Goal: Task Accomplishment & Management: Manage account settings

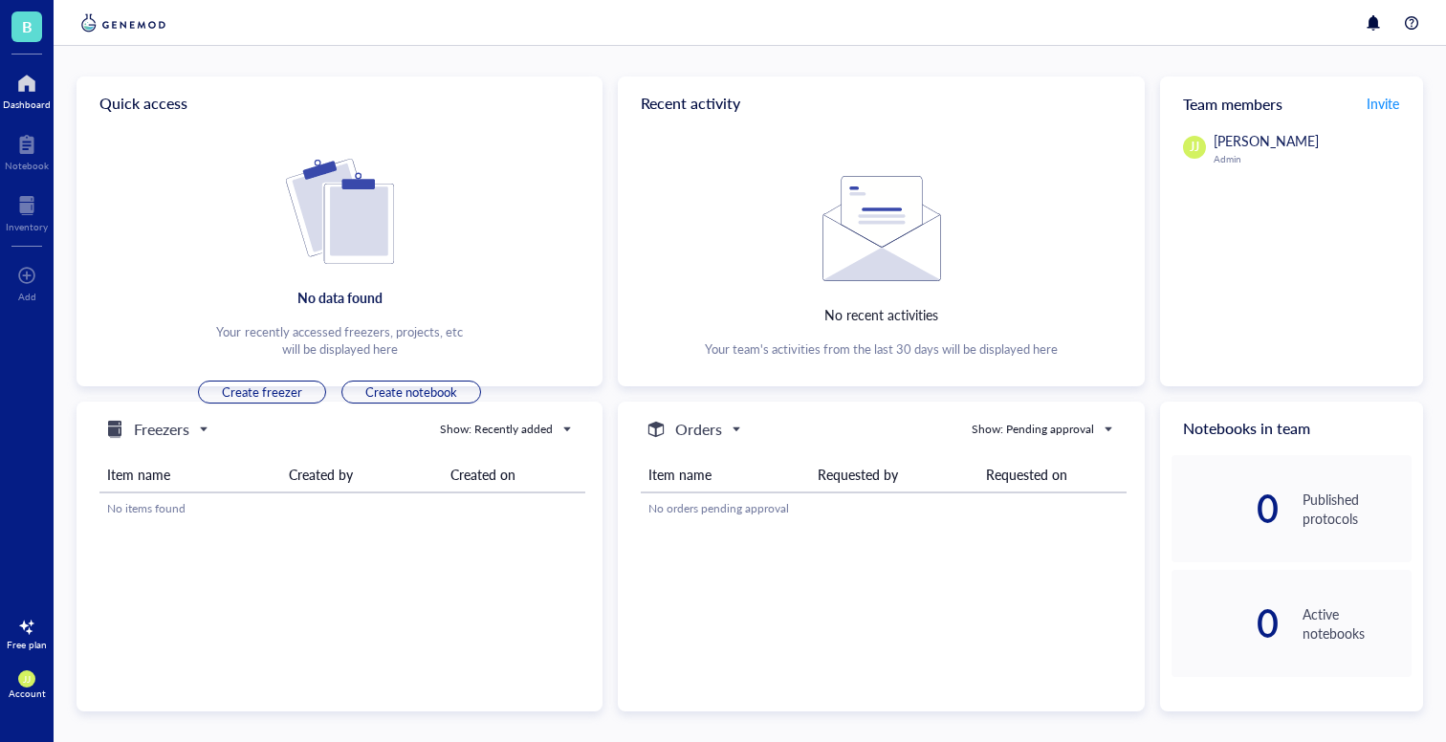
click at [43, 83] on div at bounding box center [27, 83] width 48 height 31
click at [33, 162] on div "Notebook" at bounding box center [27, 165] width 44 height 11
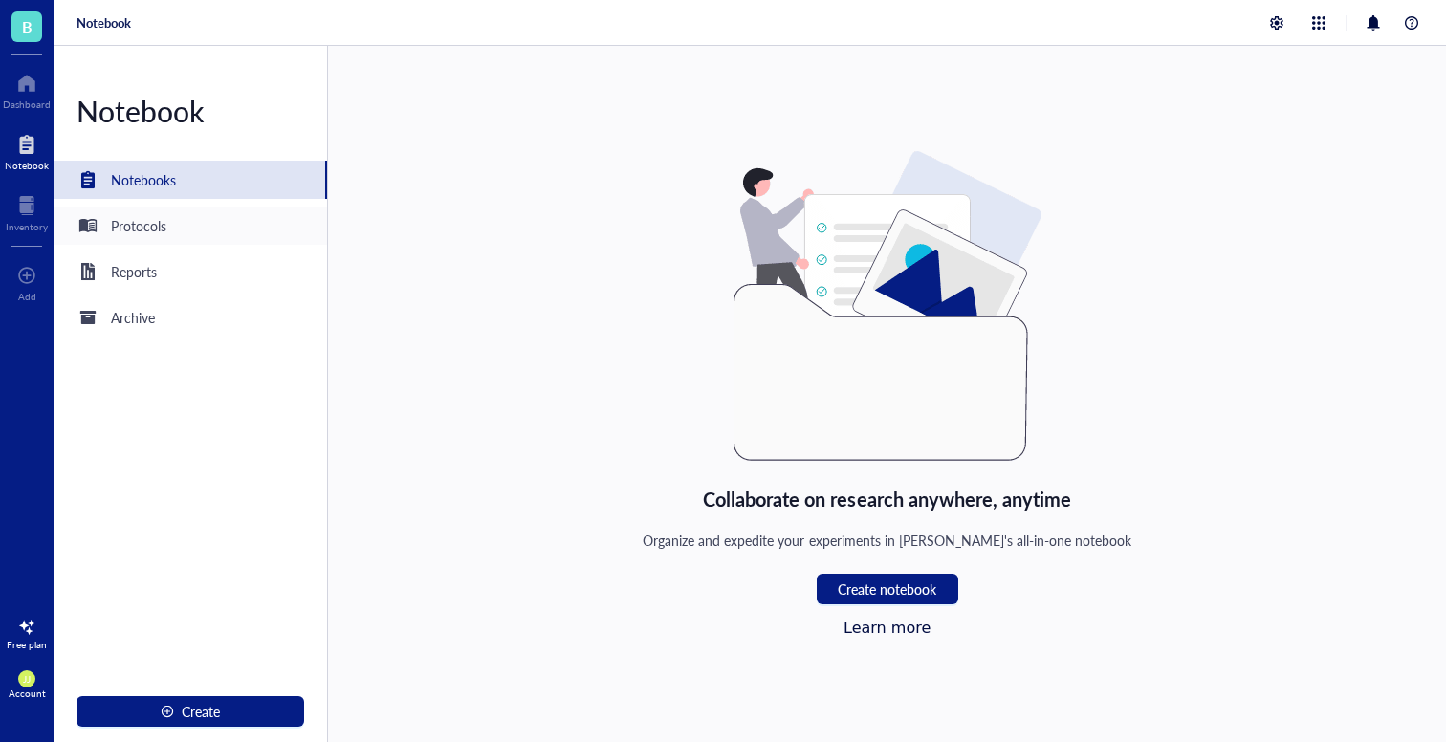
click at [219, 210] on div "Protocols" at bounding box center [191, 226] width 274 height 38
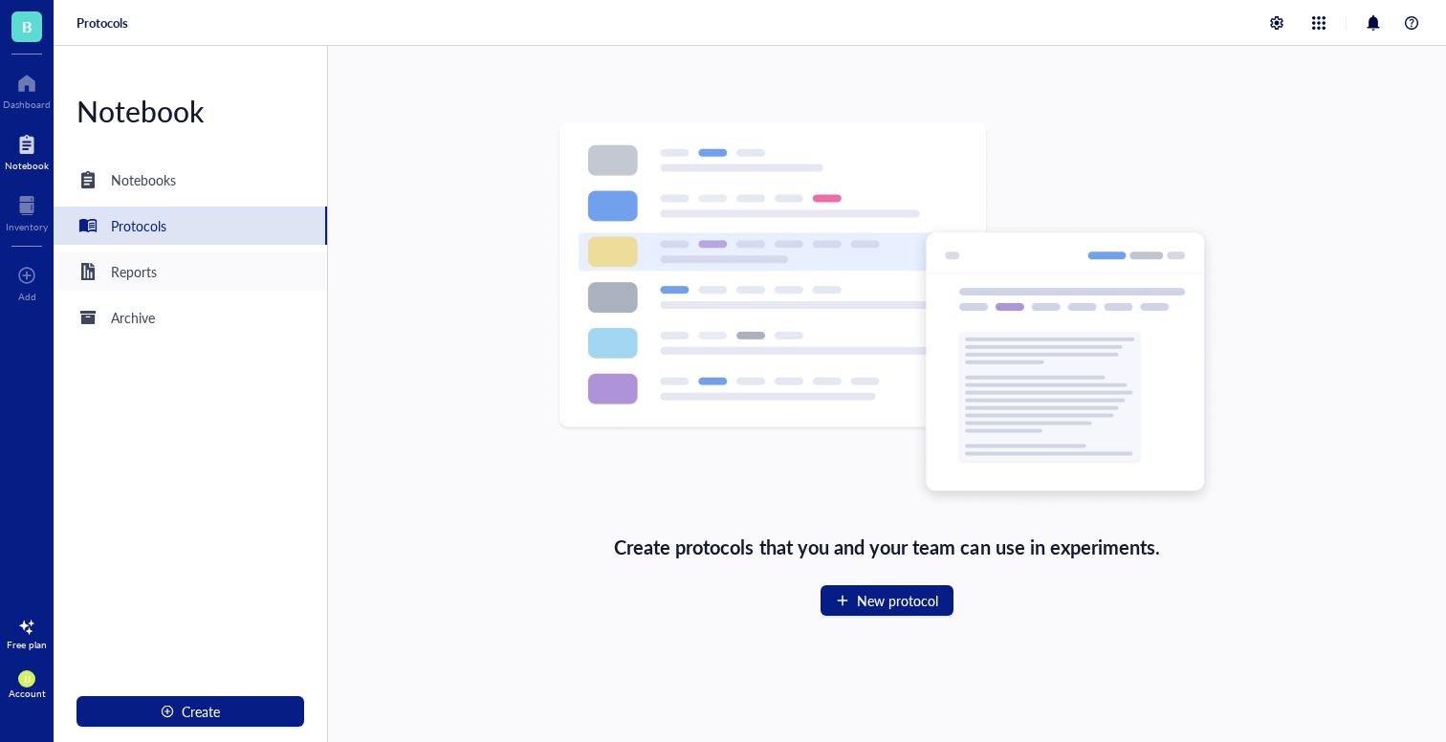
click at [210, 289] on div "Reports" at bounding box center [191, 271] width 274 height 38
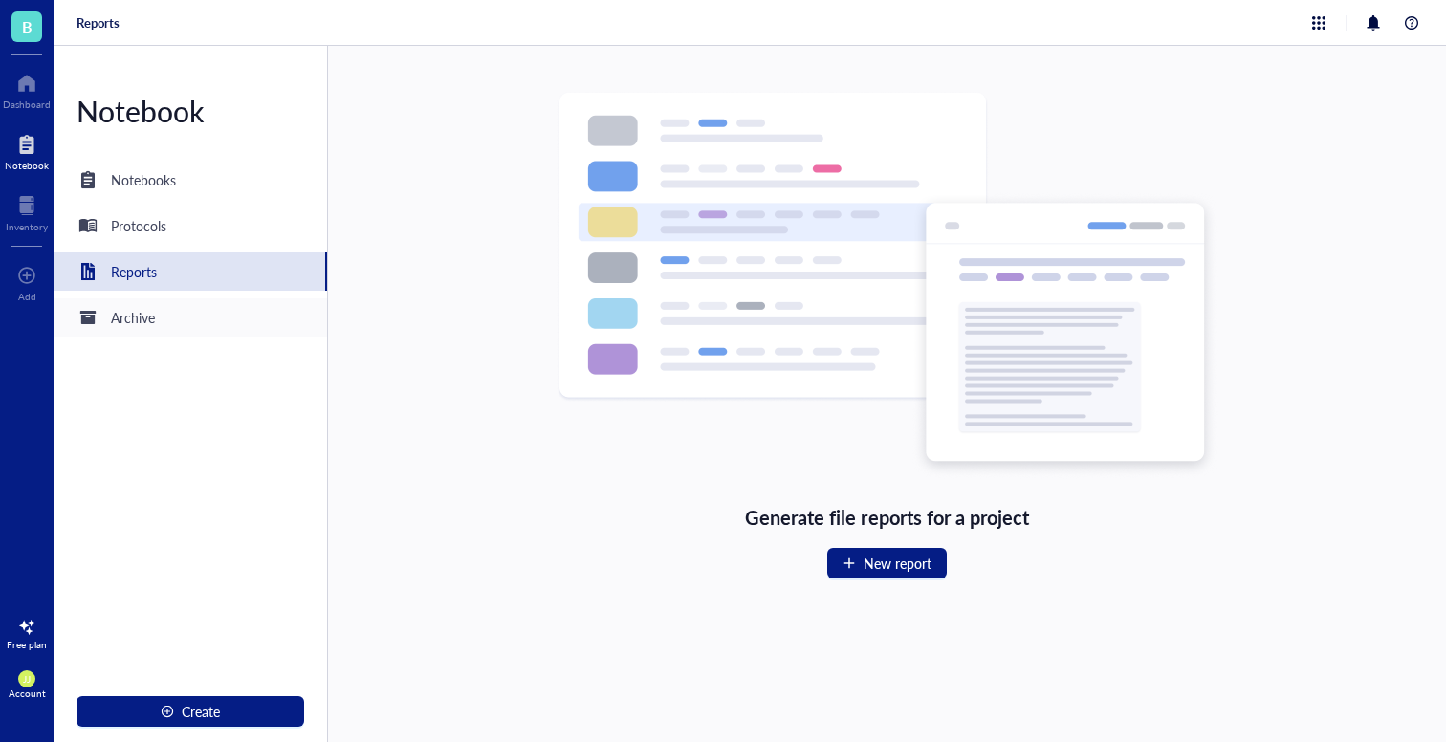
click at [203, 329] on div "Archive" at bounding box center [191, 317] width 274 height 38
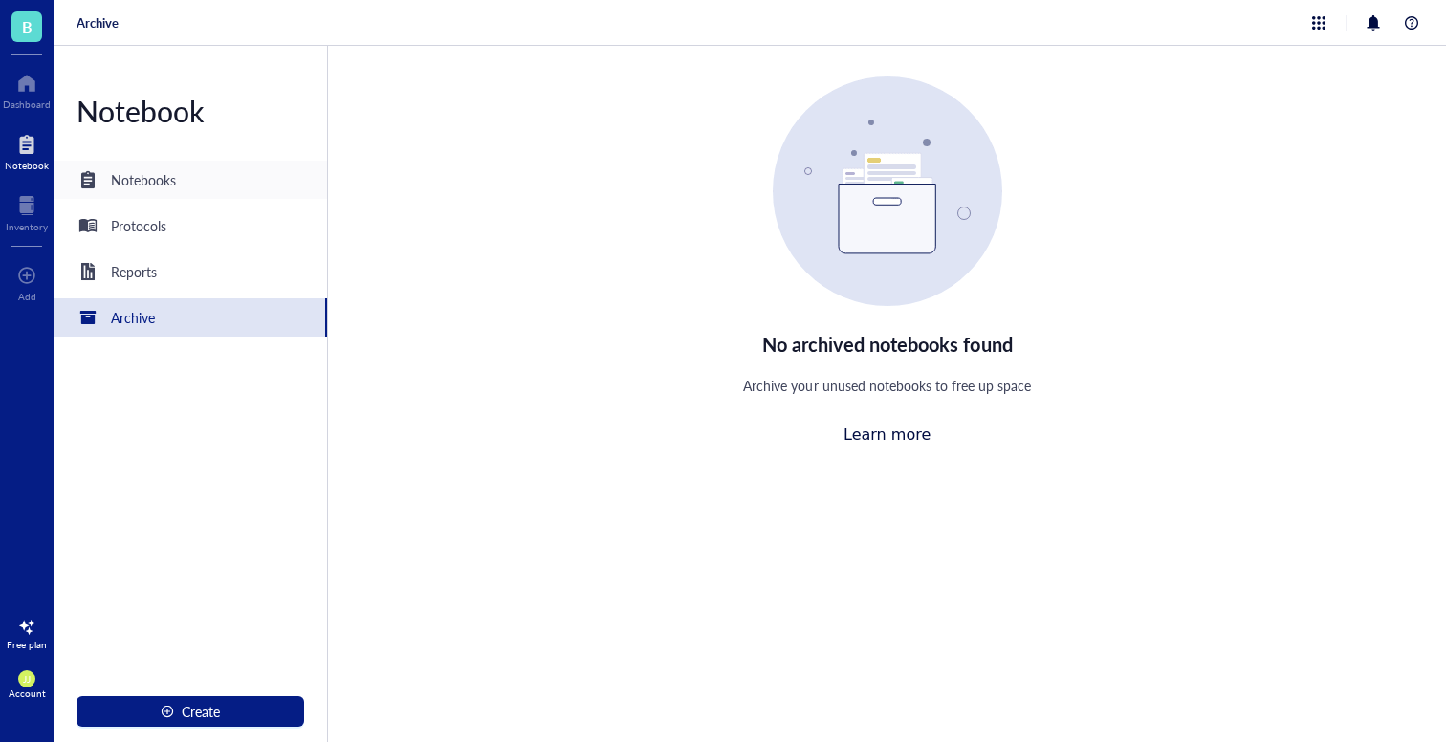
click at [255, 173] on div "Notebooks" at bounding box center [191, 180] width 274 height 38
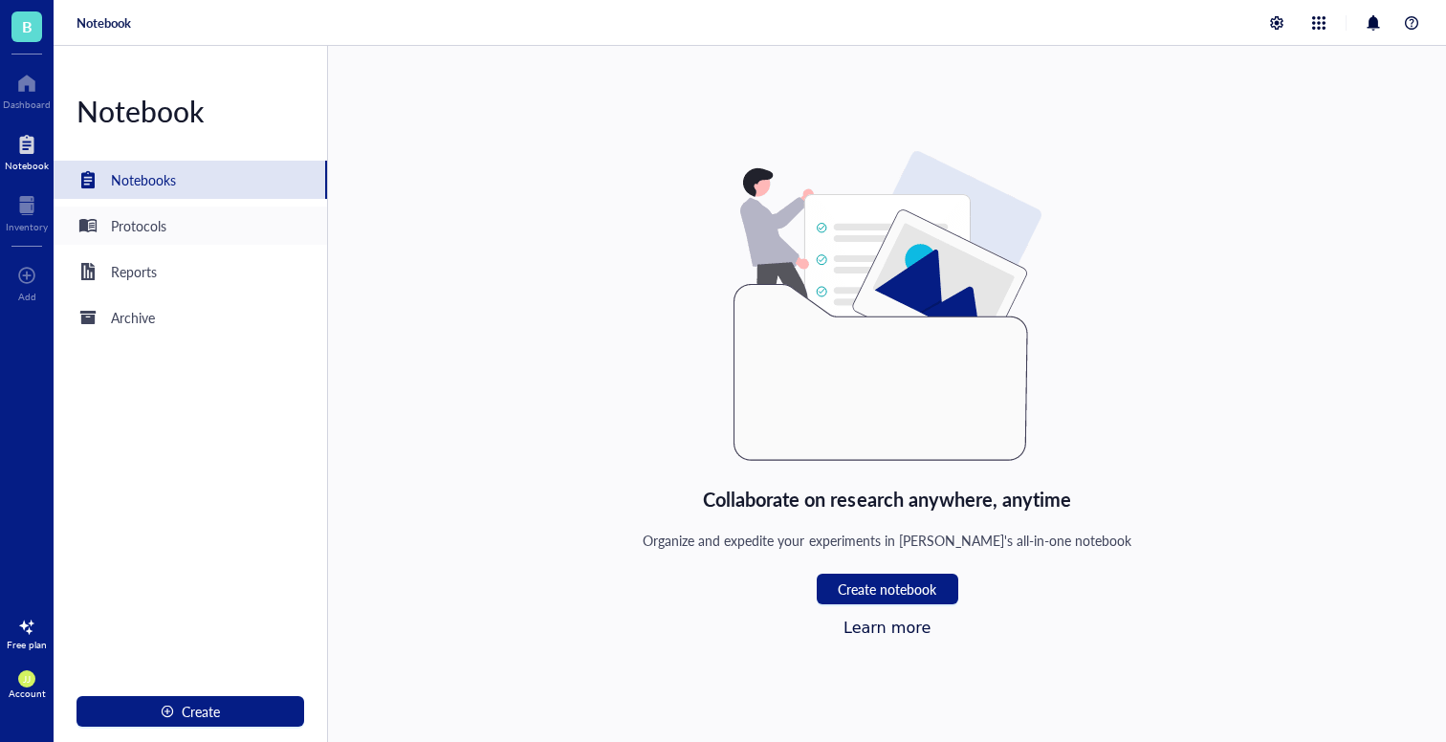
click at [238, 228] on div "Protocols" at bounding box center [191, 226] width 274 height 38
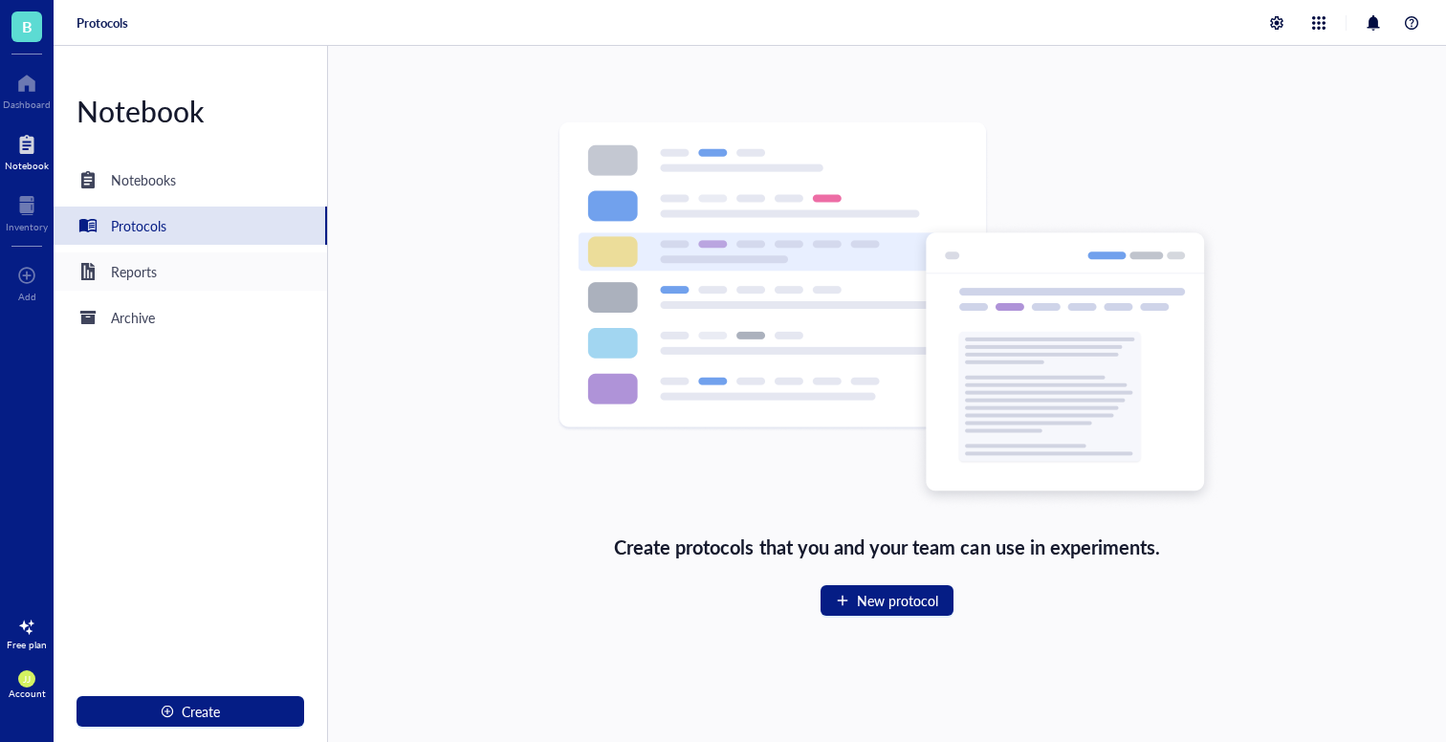
click at [215, 273] on div "Reports" at bounding box center [191, 271] width 274 height 38
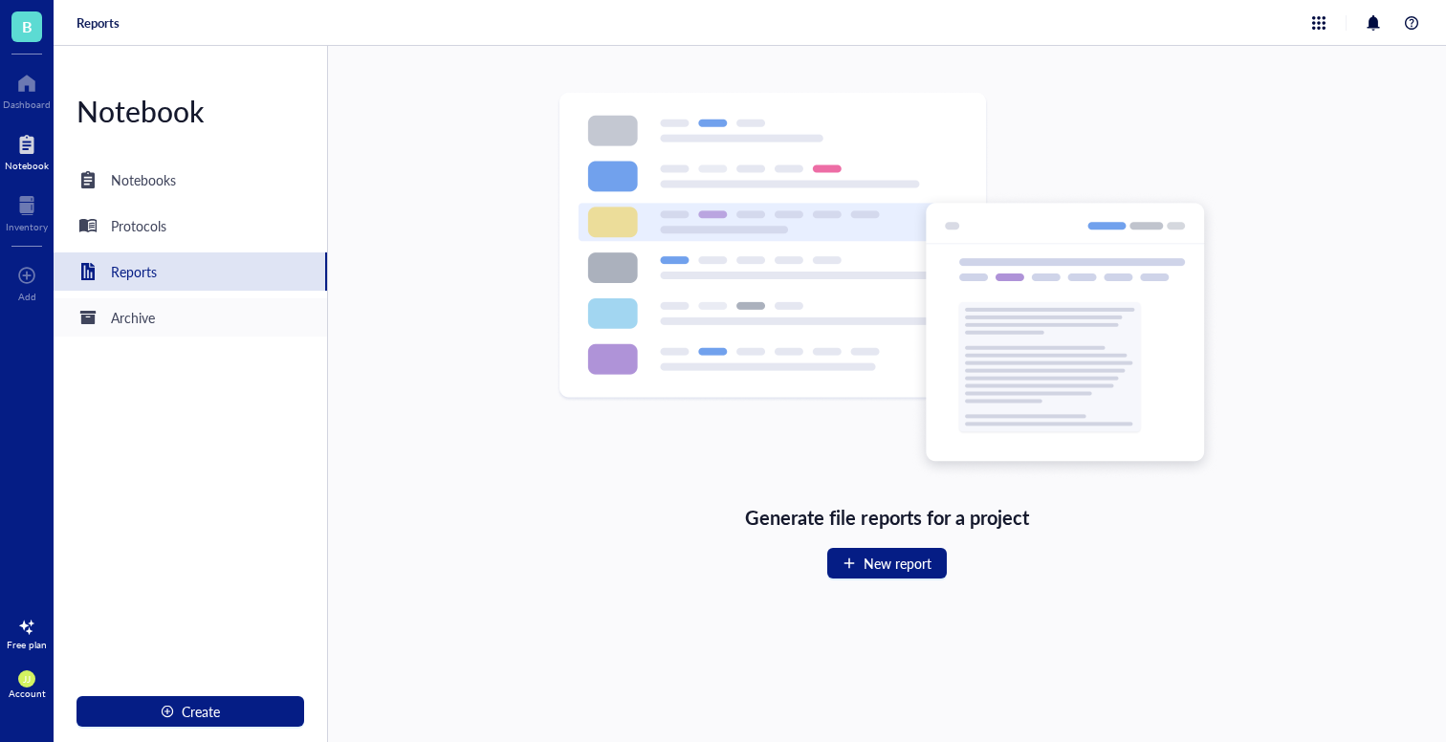
click at [204, 303] on div "Archive" at bounding box center [191, 317] width 274 height 38
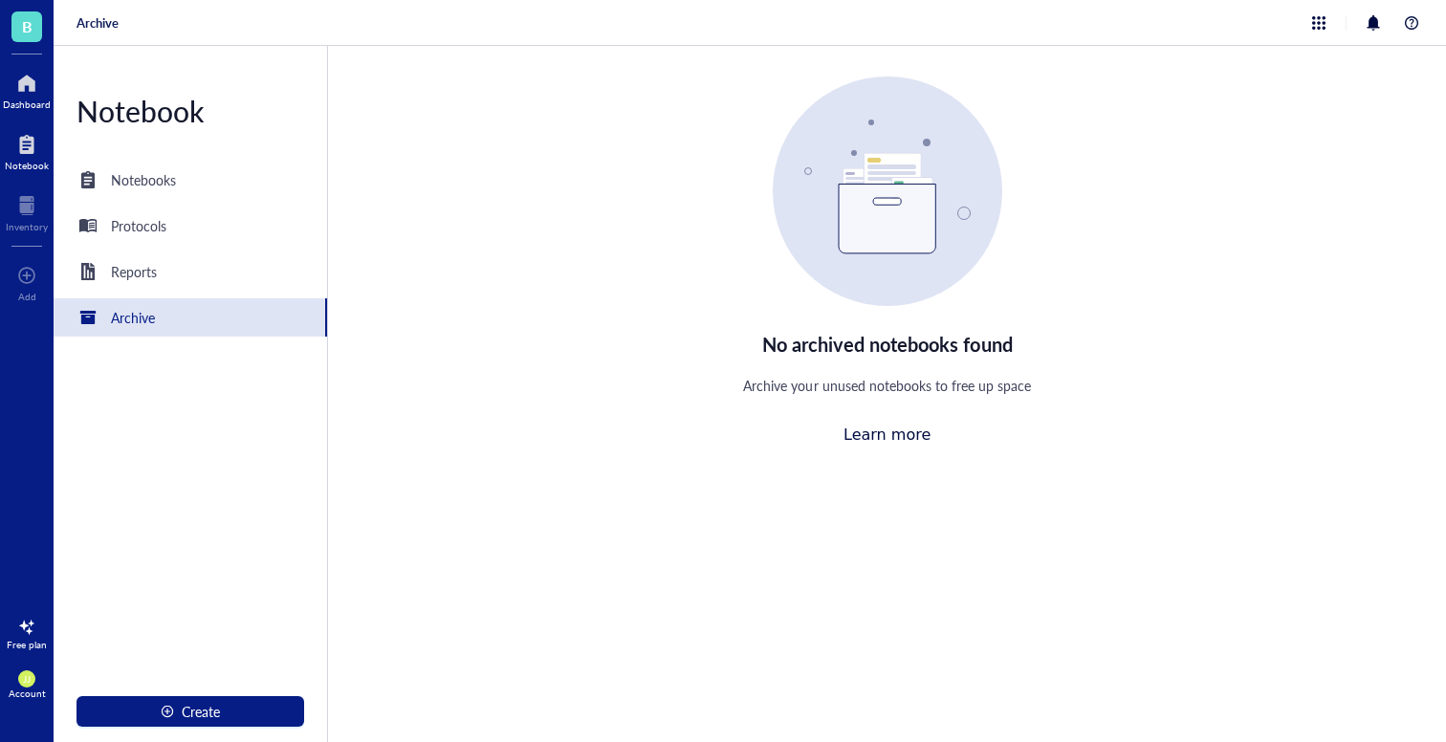
click at [21, 97] on div at bounding box center [27, 83] width 48 height 31
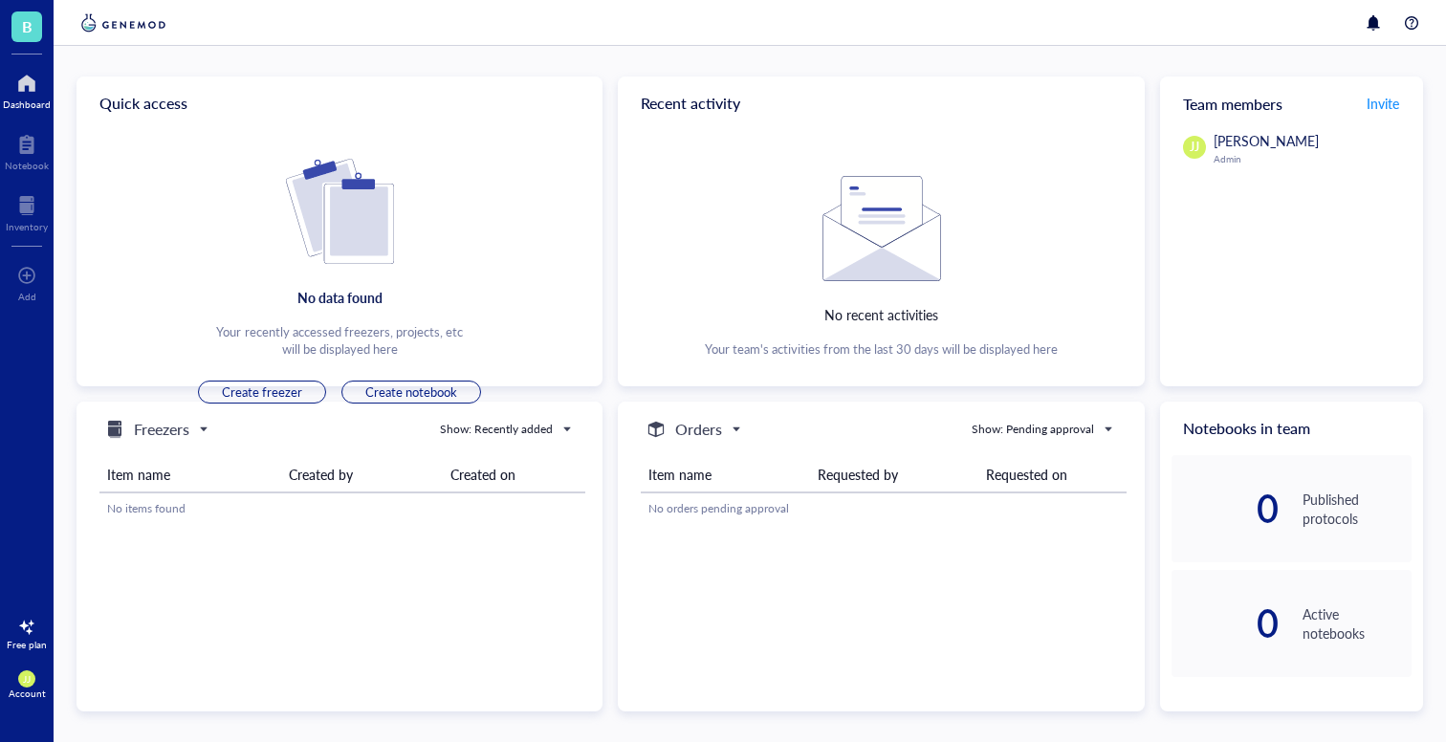
click at [20, 18] on span "B" at bounding box center [26, 26] width 31 height 31
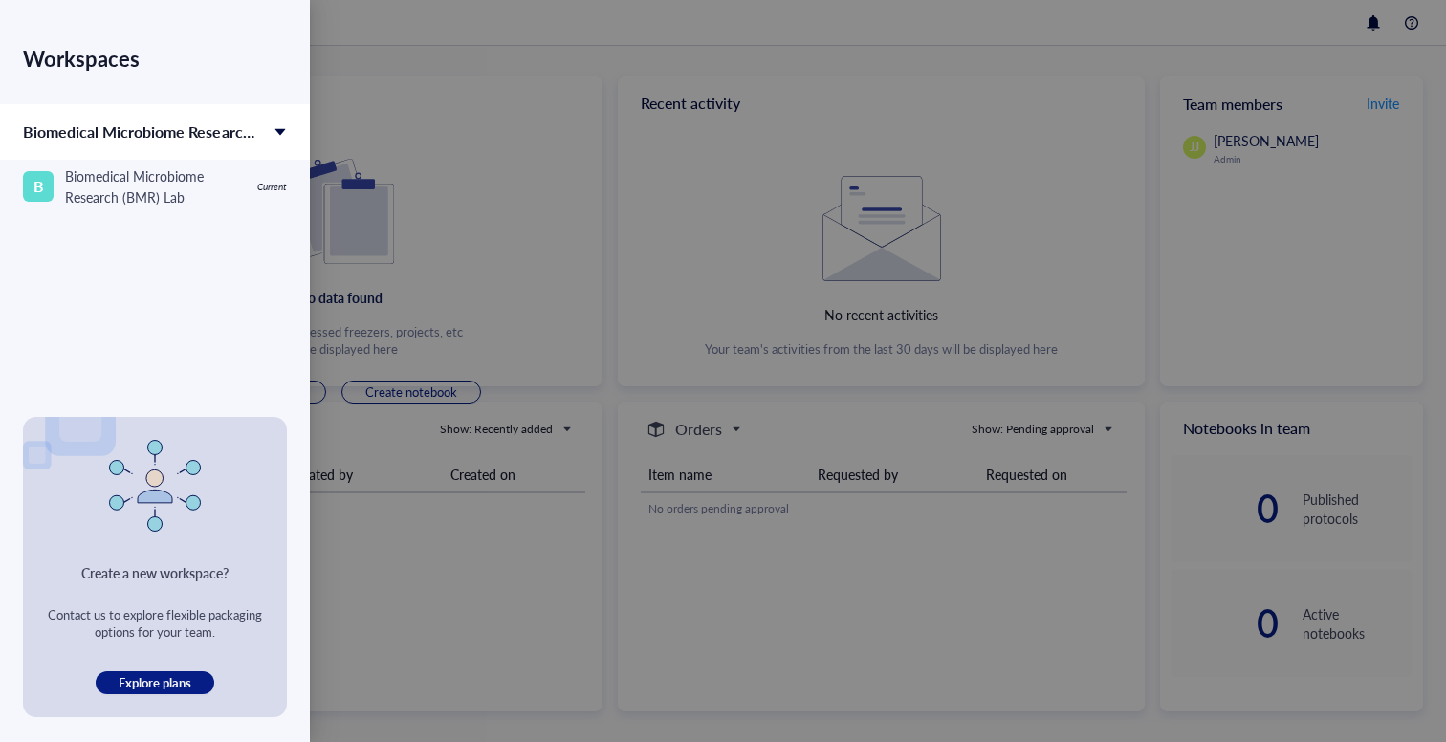
click at [392, 173] on div at bounding box center [723, 371] width 1446 height 742
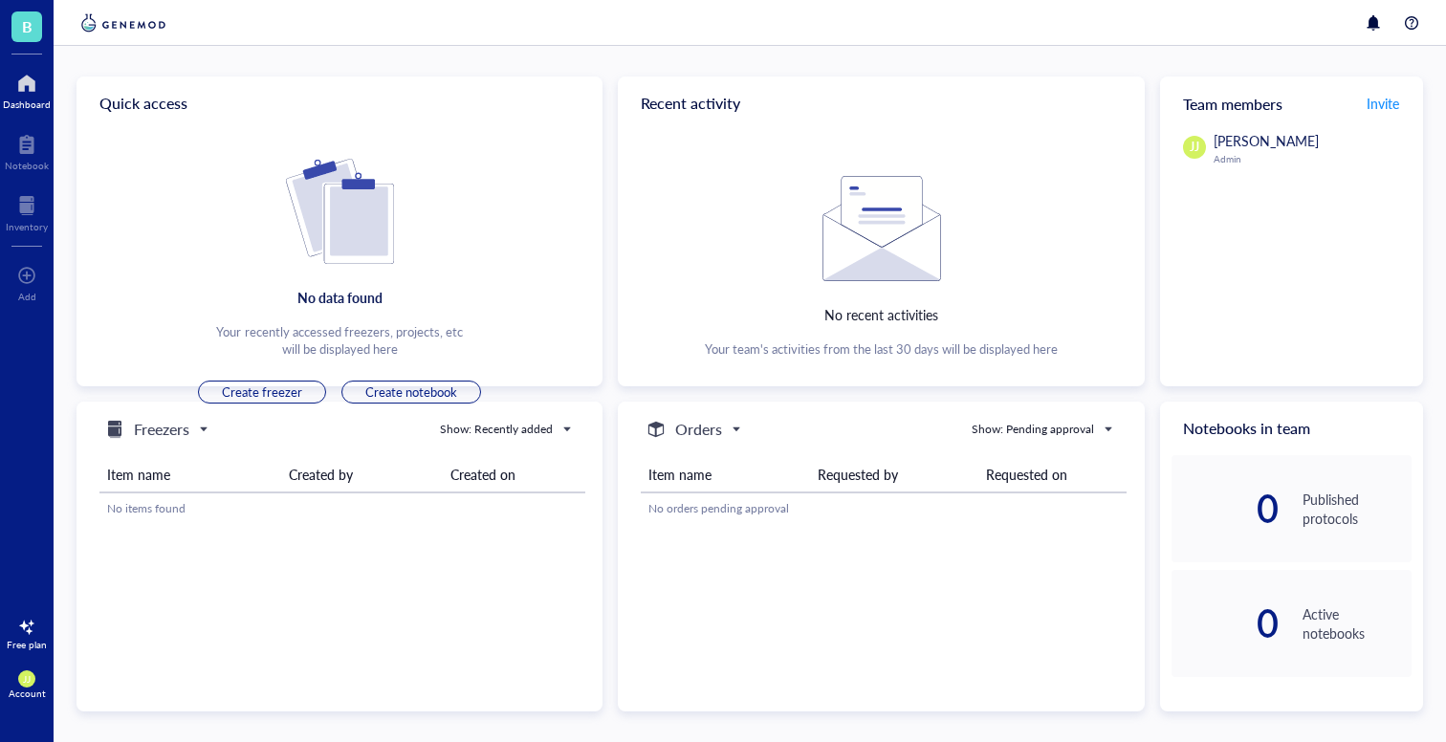
click at [134, 26] on img at bounding box center [124, 22] width 94 height 23
click at [25, 639] on div at bounding box center [26, 627] width 31 height 31
click at [185, 650] on button "See plans" at bounding box center [180, 641] width 58 height 23
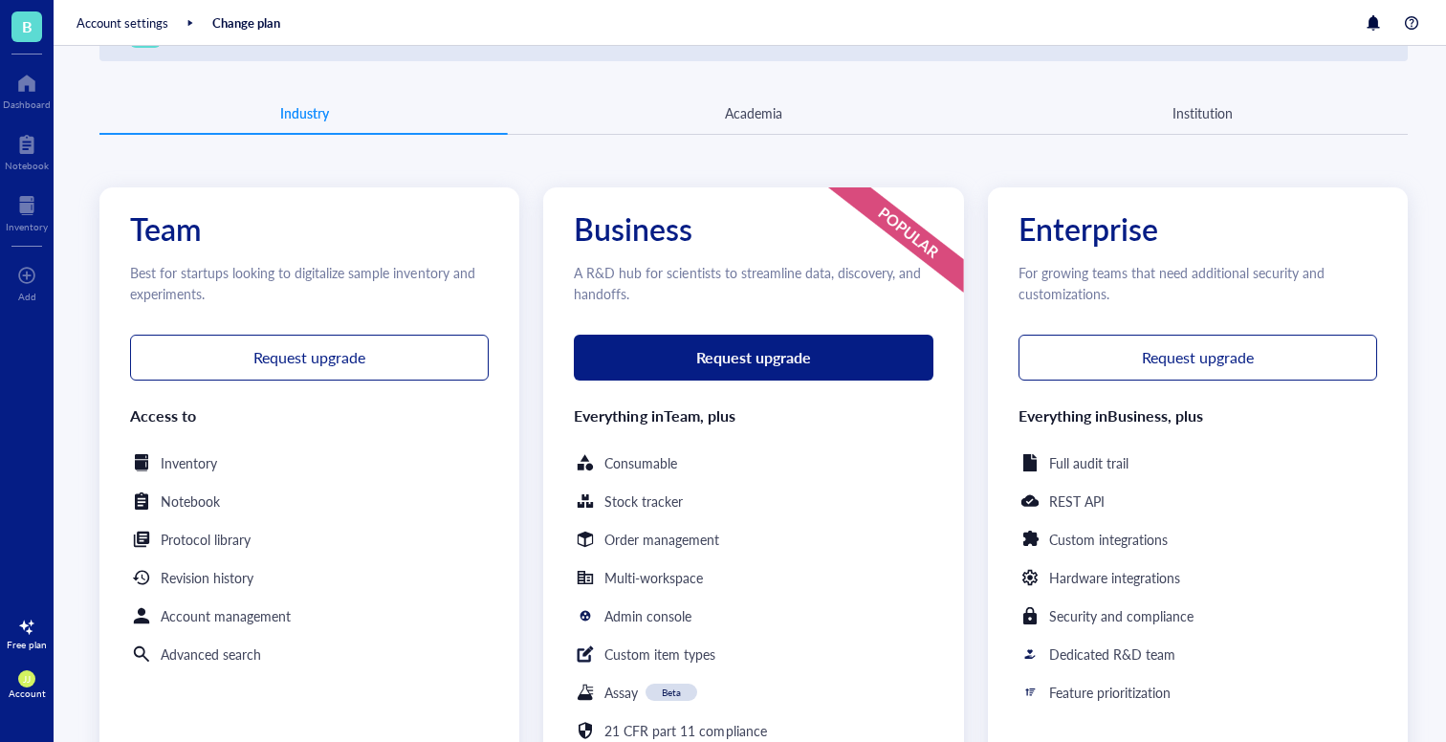
scroll to position [190, 0]
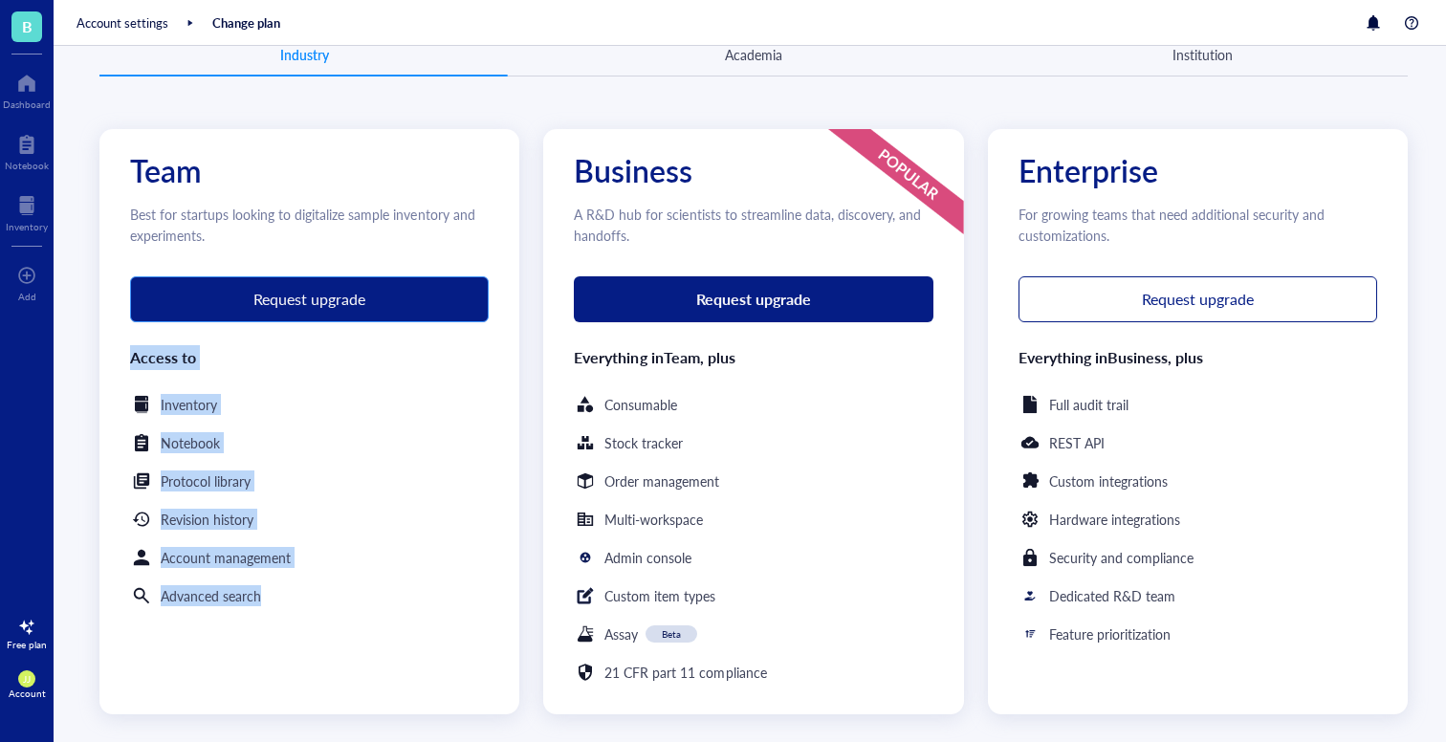
drag, startPoint x: 296, startPoint y: 605, endPoint x: 159, endPoint y: 314, distance: 322.6
click at [159, 315] on div "Team Best for startups looking to digitalize sample inventory and experiments. …" at bounding box center [309, 421] width 420 height 585
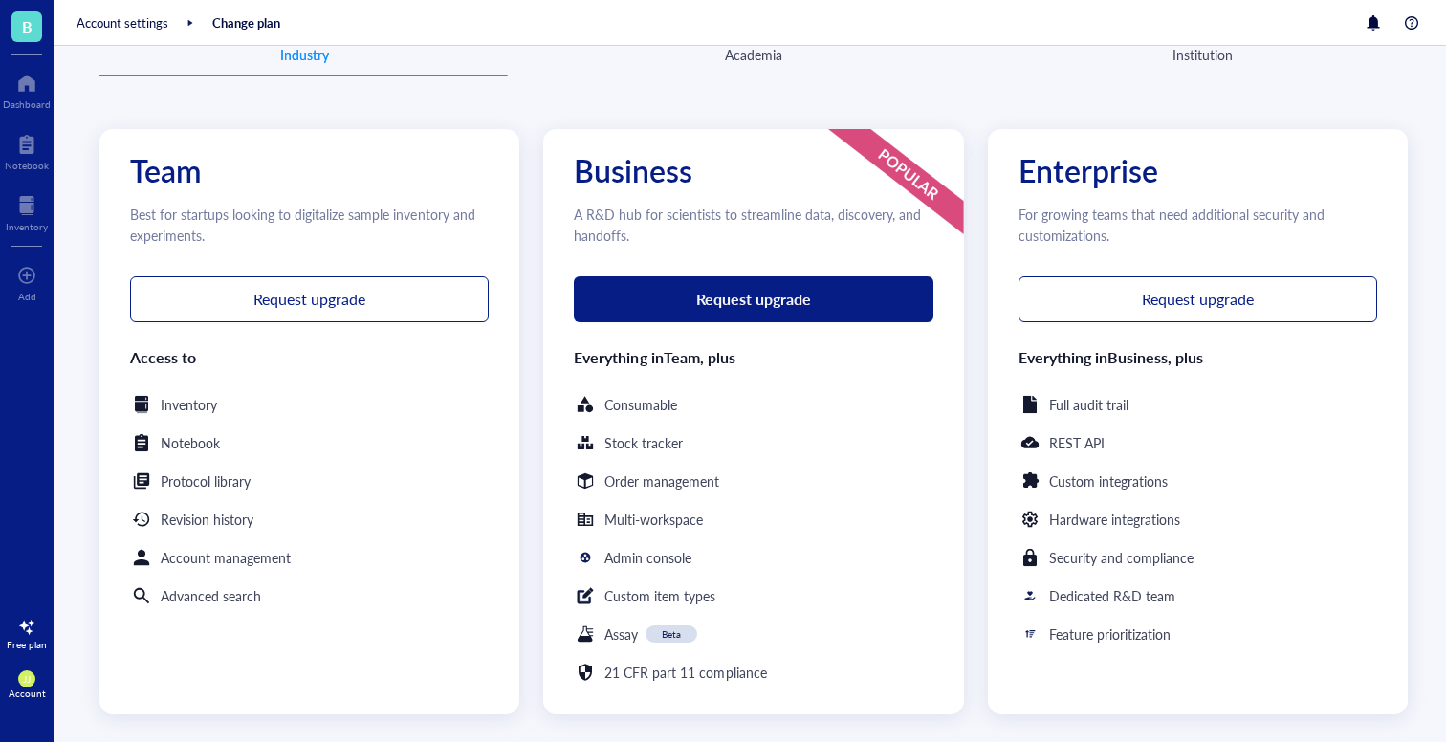
click at [219, 435] on div "Notebook" at bounding box center [190, 442] width 59 height 21
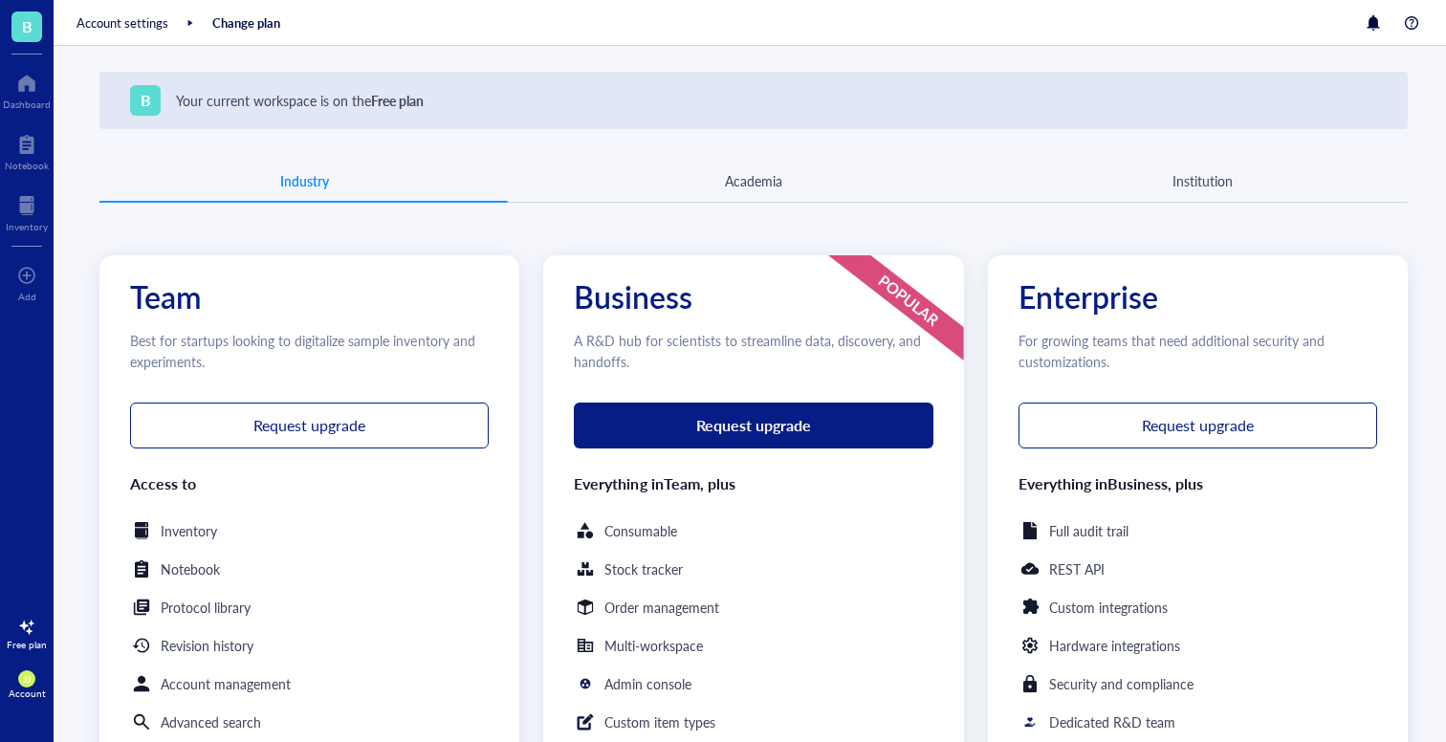
scroll to position [141, 0]
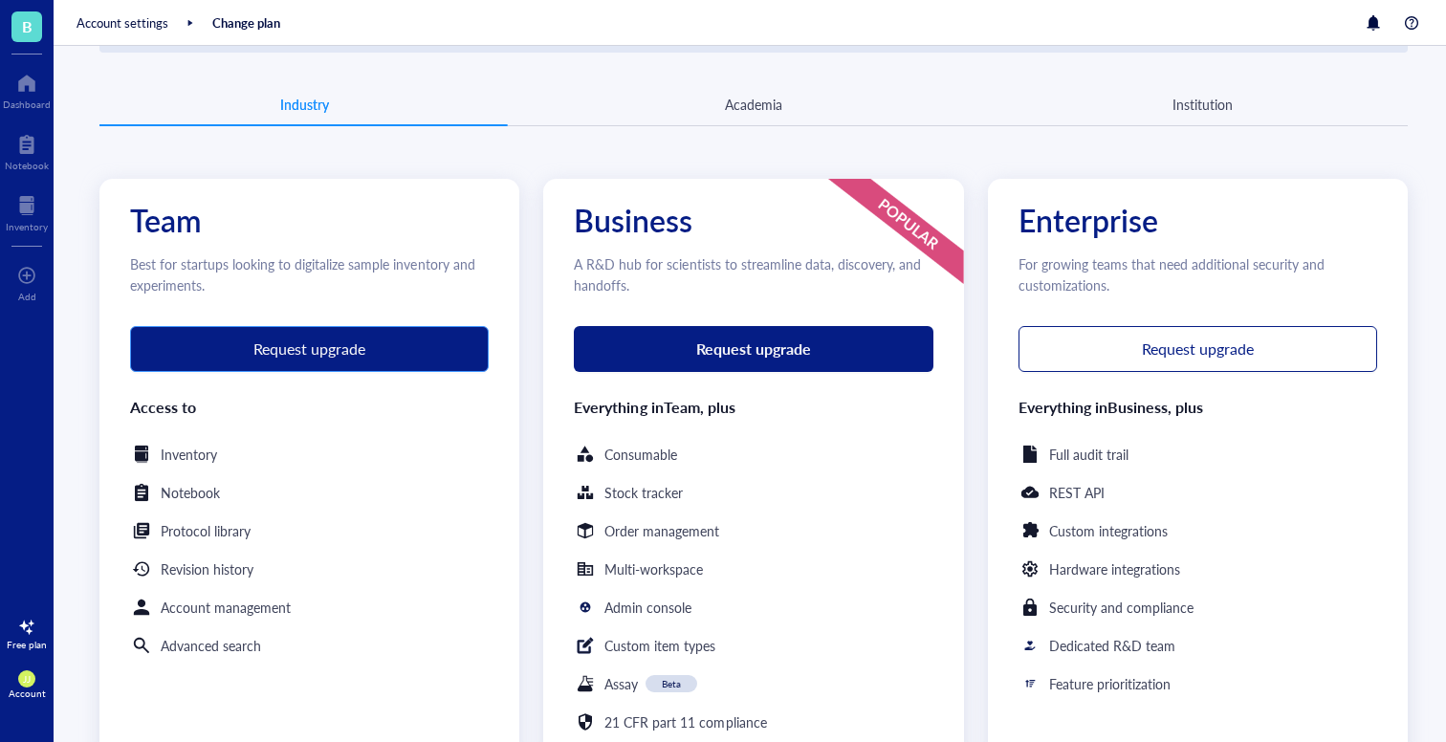
click at [266, 369] on button "Request upgrade" at bounding box center [309, 349] width 359 height 46
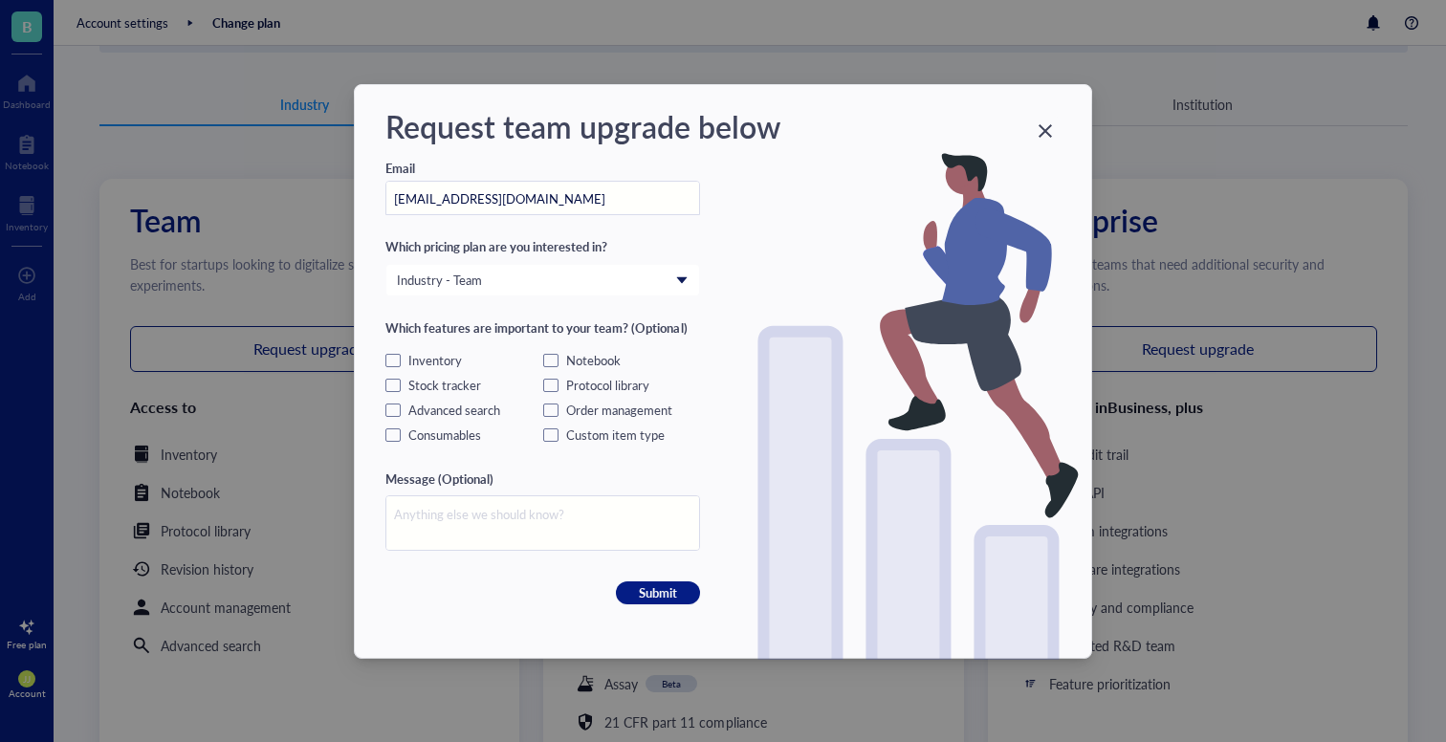
click at [560, 196] on input "[EMAIL_ADDRESS][DOMAIN_NAME]" at bounding box center [542, 199] width 313 height 34
click at [1039, 130] on icon "Close" at bounding box center [1046, 130] width 18 height 18
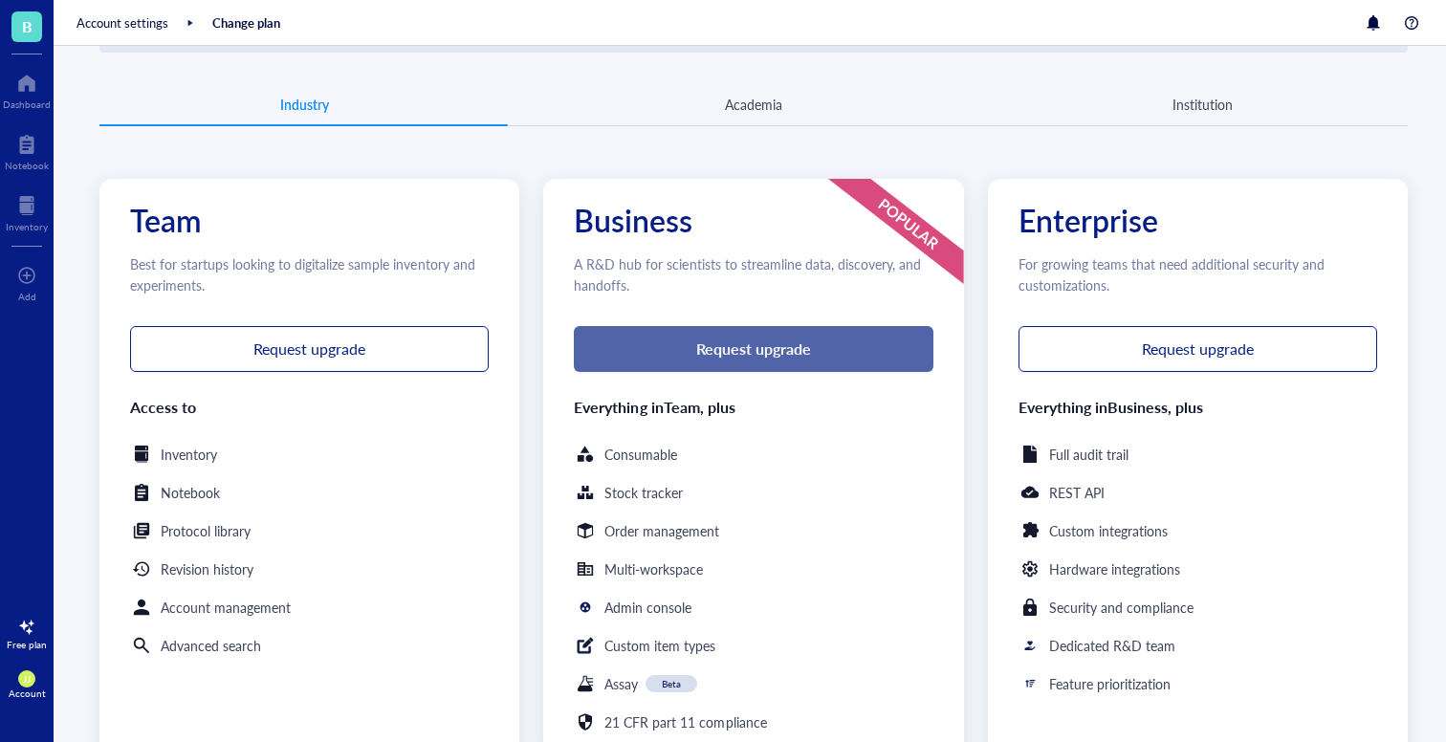
click at [761, 354] on span "Request upgrade" at bounding box center [753, 348] width 115 height 17
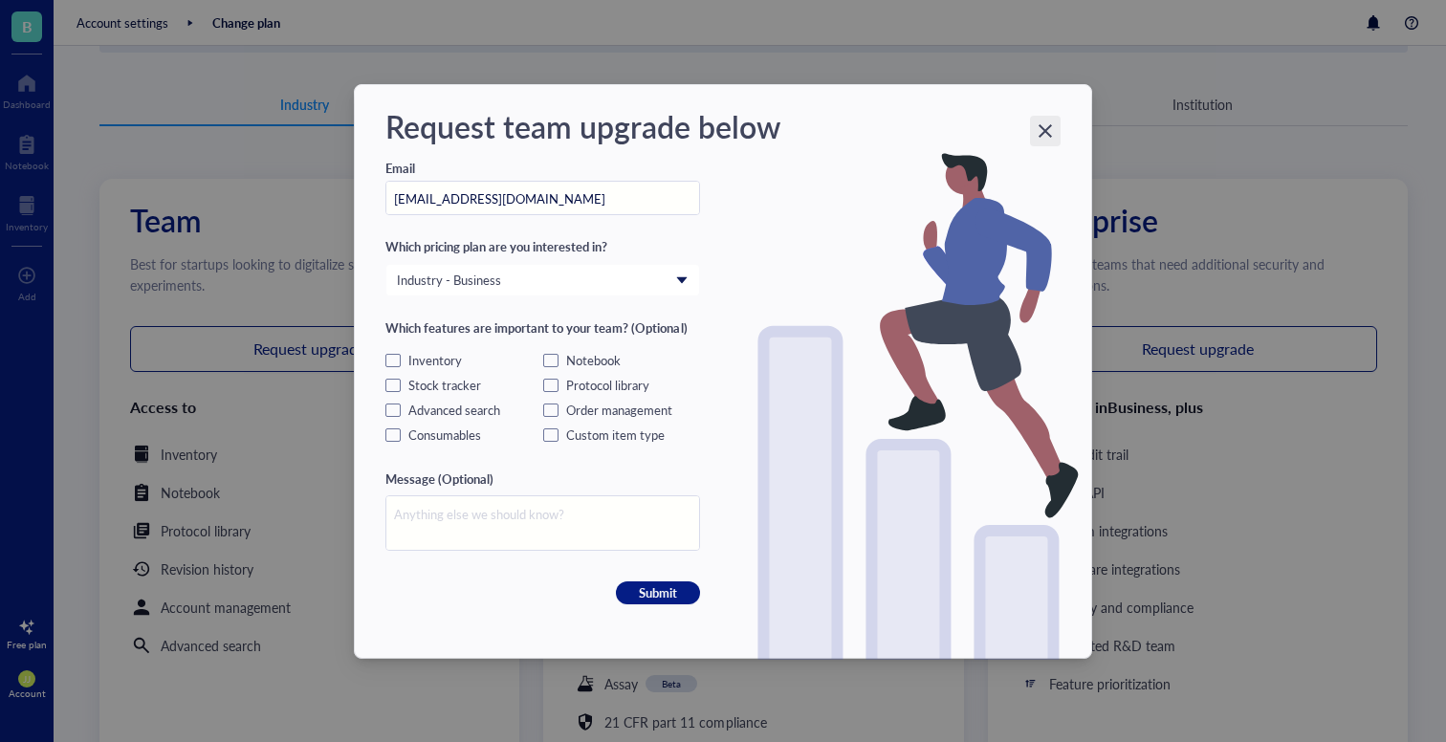
click at [1042, 139] on div "Close" at bounding box center [1045, 131] width 31 height 31
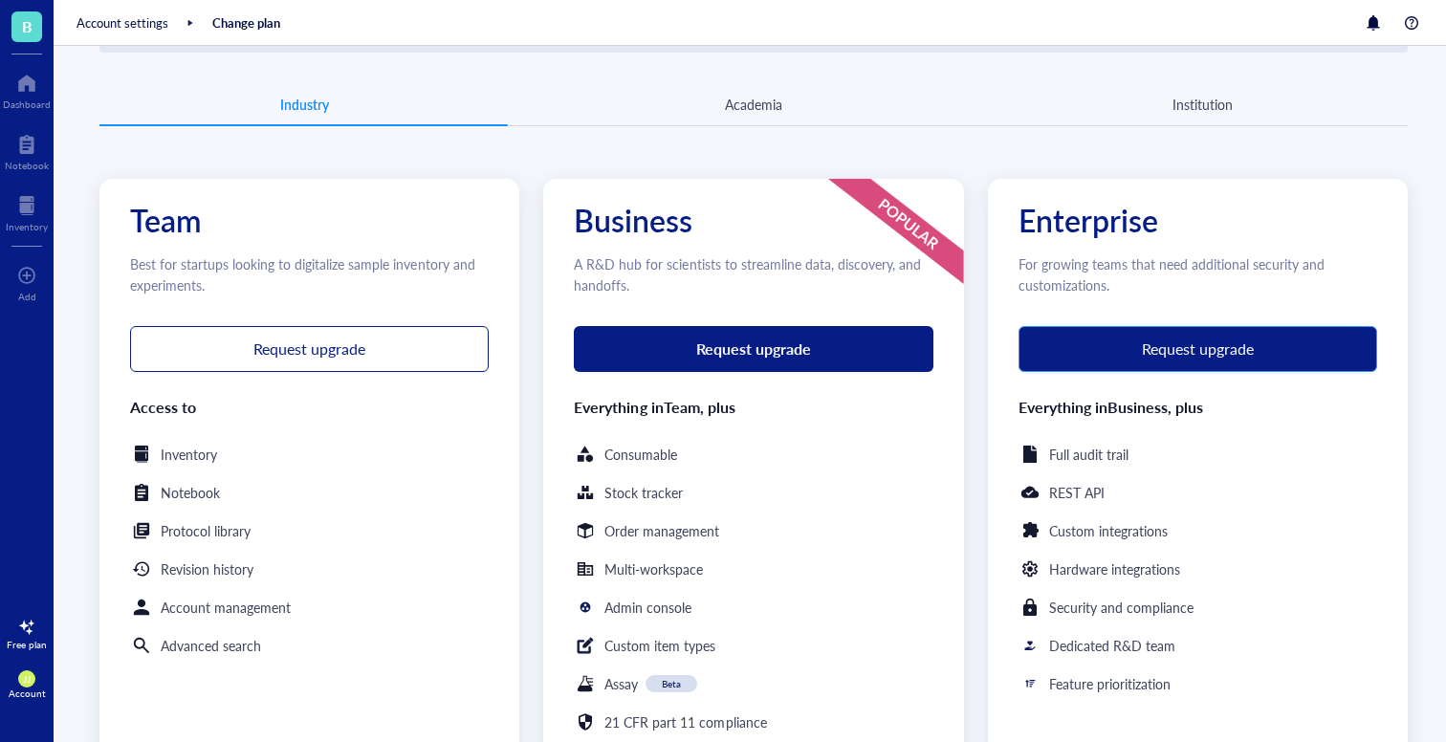
click at [1128, 352] on div "Request upgrade" at bounding box center [1198, 348] width 334 height 17
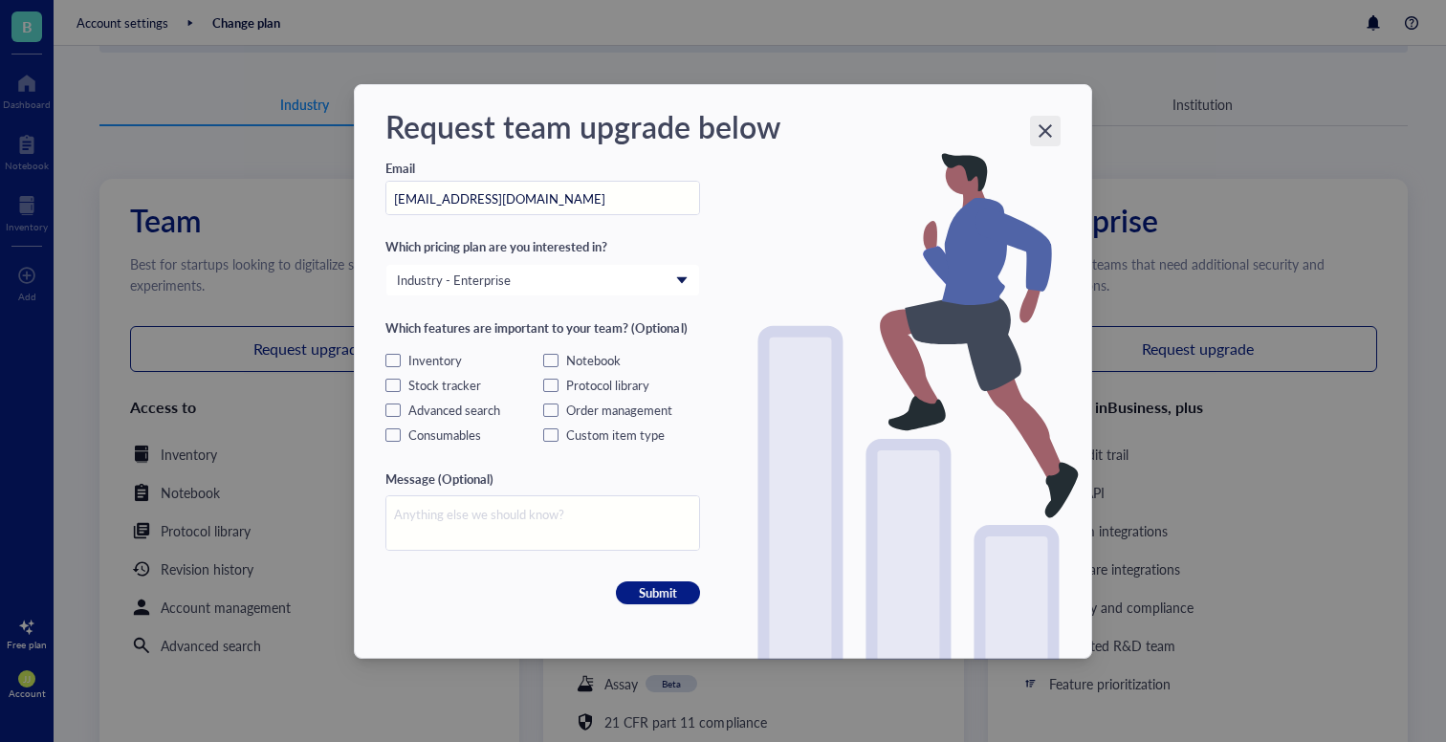
click at [1045, 125] on icon "Close" at bounding box center [1046, 130] width 18 height 18
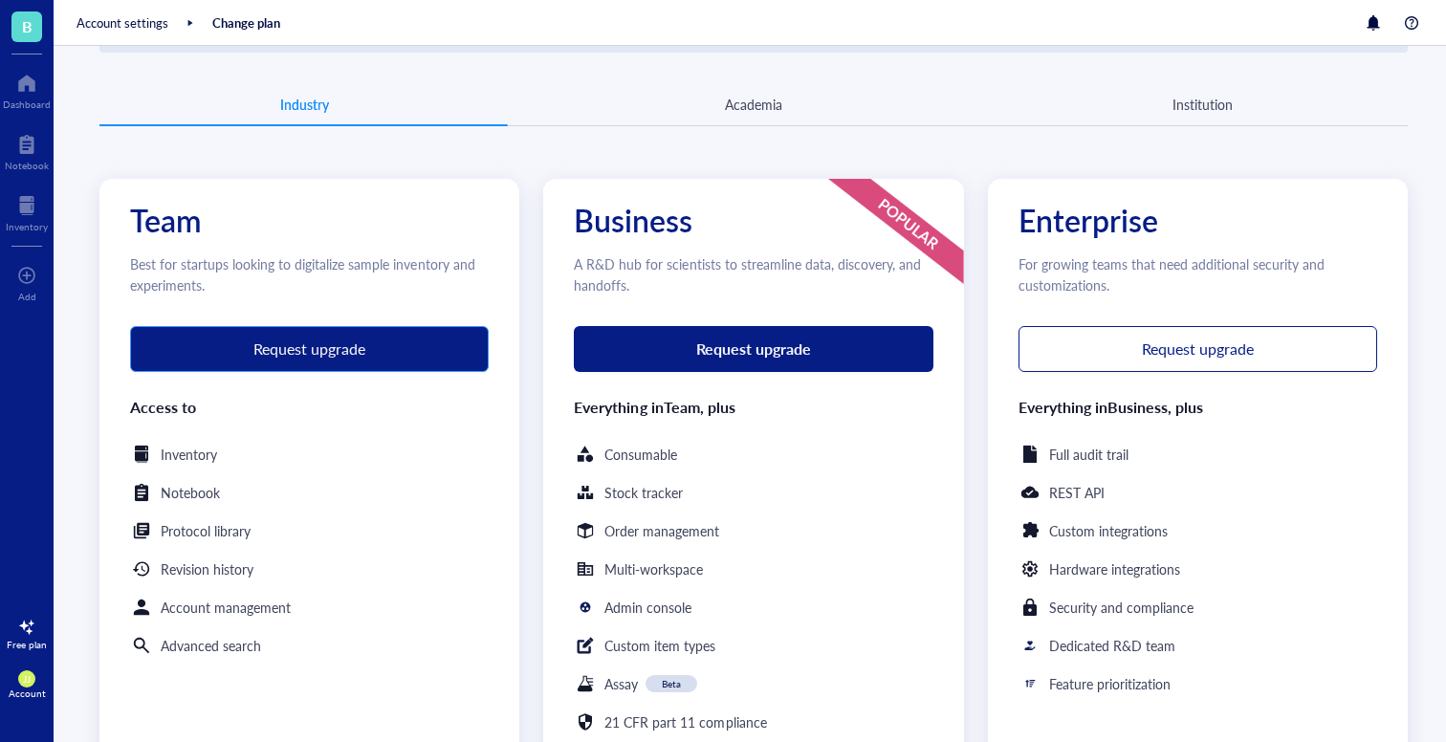
click at [395, 336] on button "Request upgrade" at bounding box center [309, 349] width 359 height 46
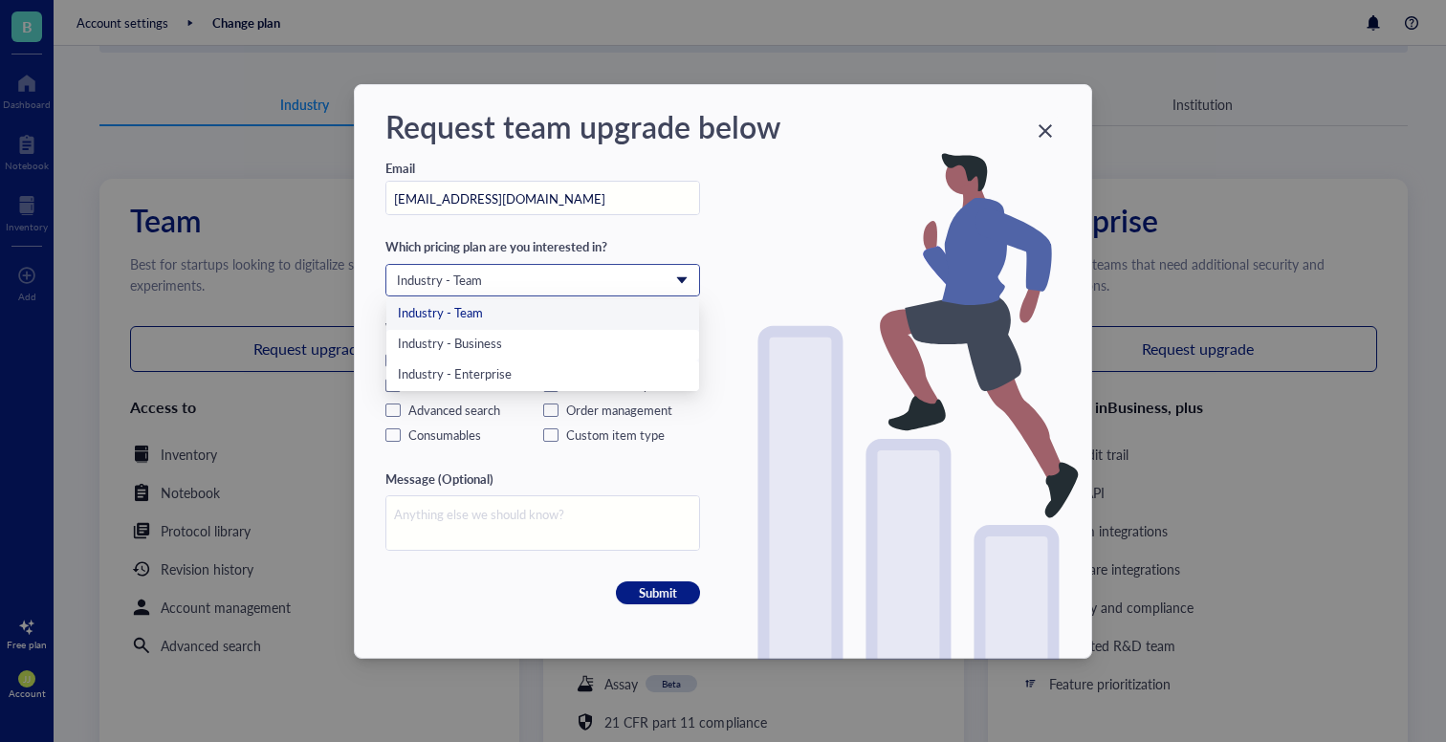
click at [583, 279] on span "Industry - Team" at bounding box center [541, 280] width 288 height 17
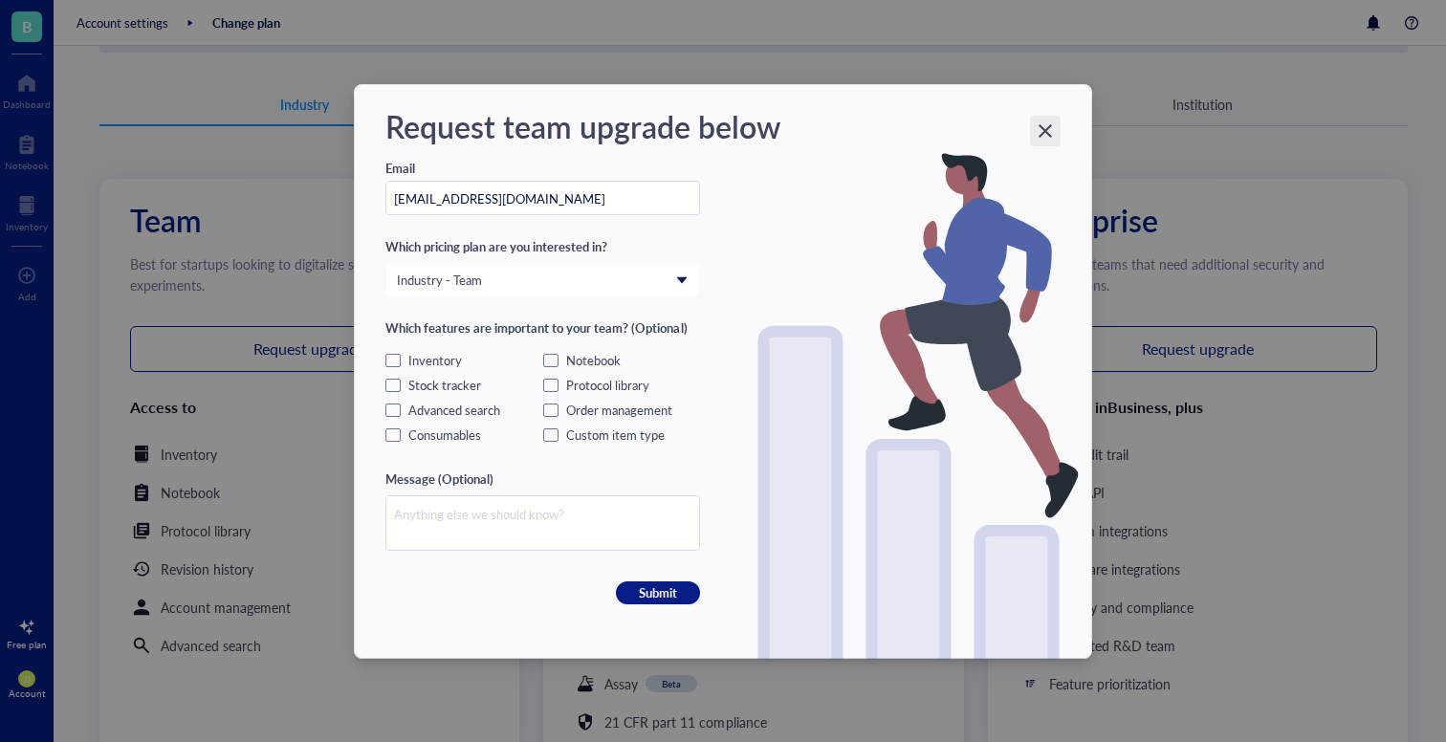
click at [1035, 131] on div "Close" at bounding box center [1045, 131] width 31 height 31
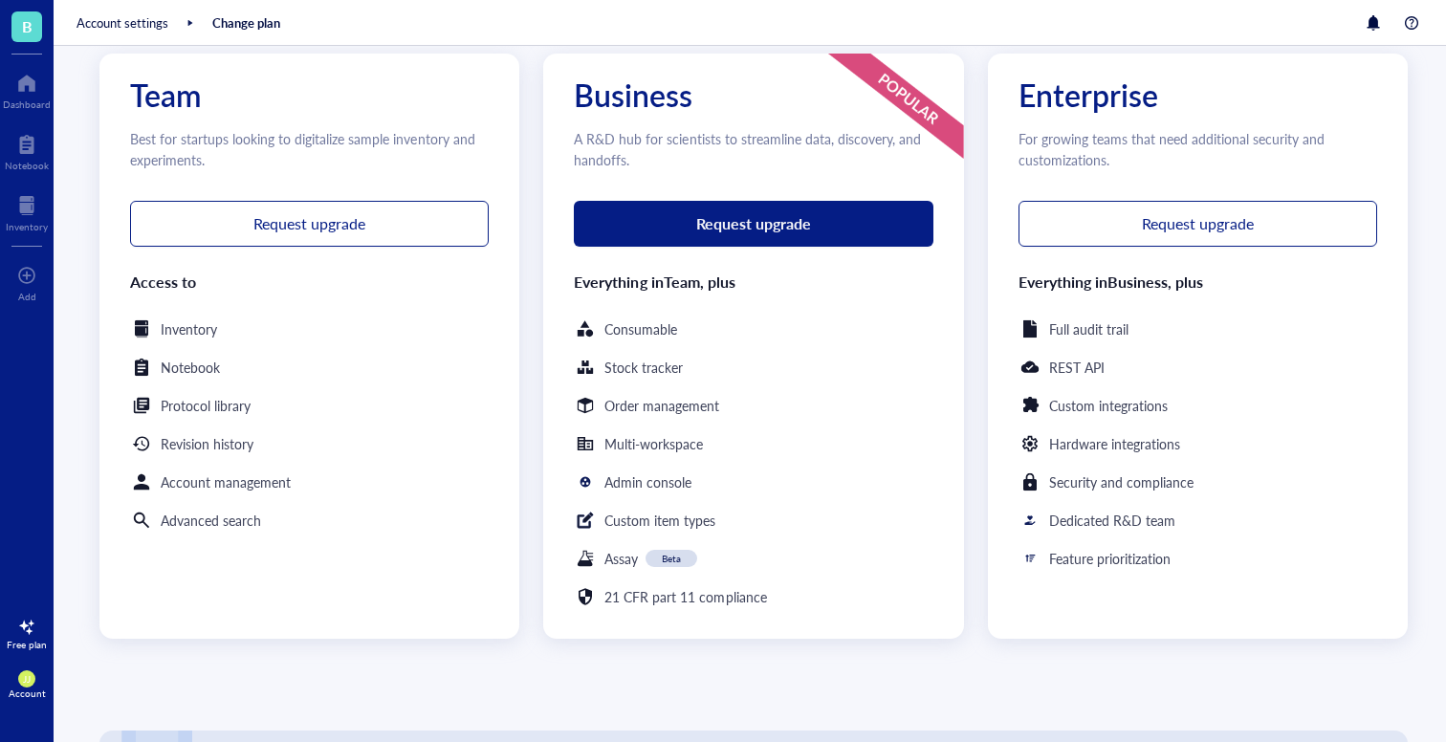
scroll to position [268, 0]
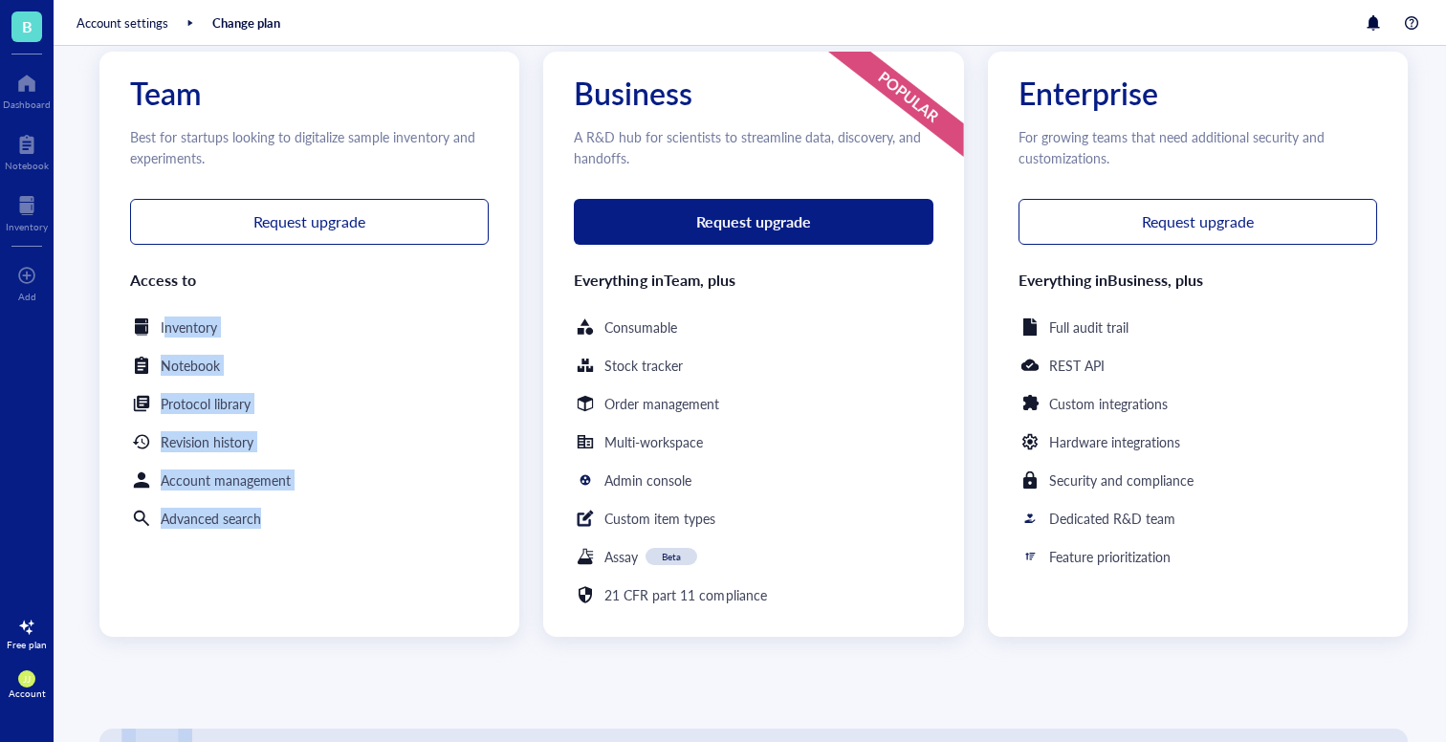
drag, startPoint x: 163, startPoint y: 327, endPoint x: 172, endPoint y: 540, distance: 213.5
click at [172, 540] on div "Team Best for startups looking to digitalize sample inventory and experiments. …" at bounding box center [309, 344] width 420 height 585
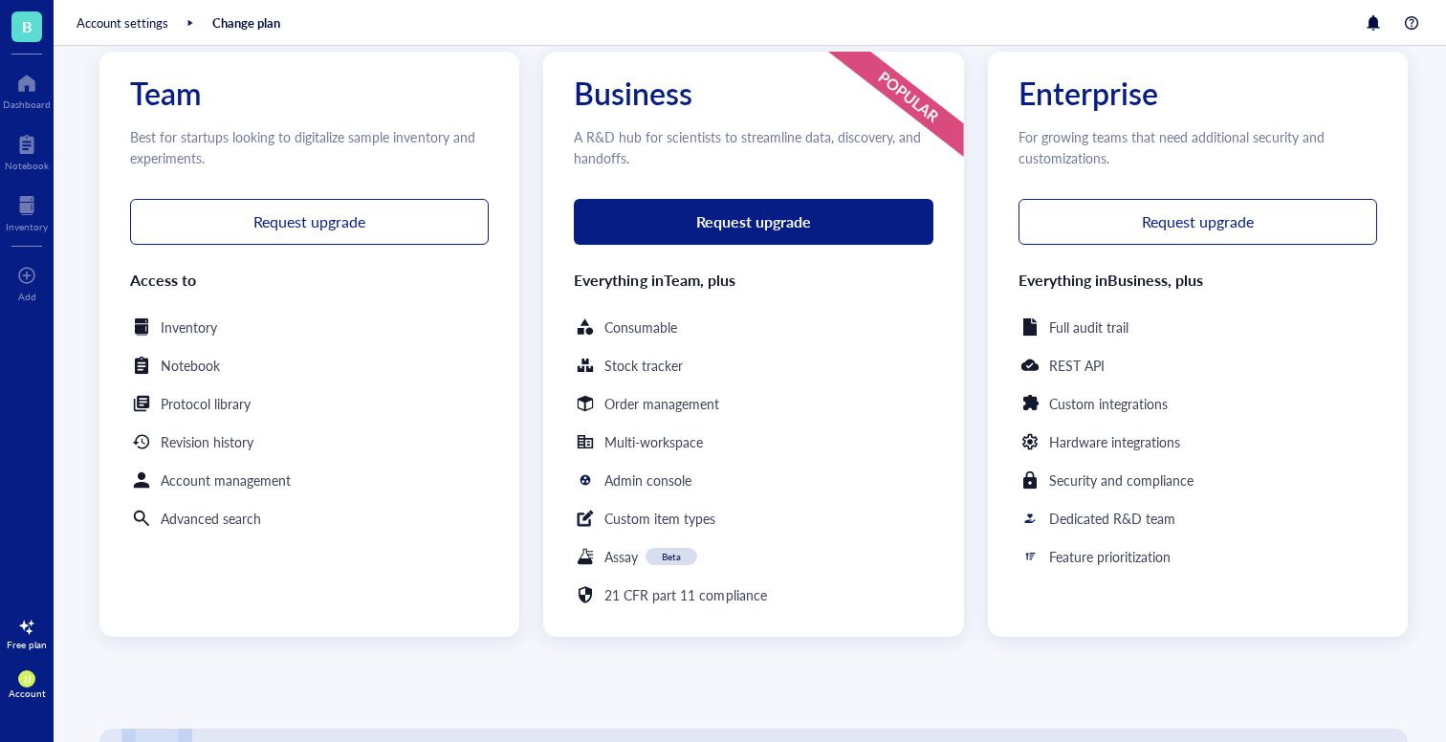
click at [586, 502] on div "Consumable Stock tracker Order management Multi-workspace Admin console Custom …" at bounding box center [753, 461] width 359 height 291
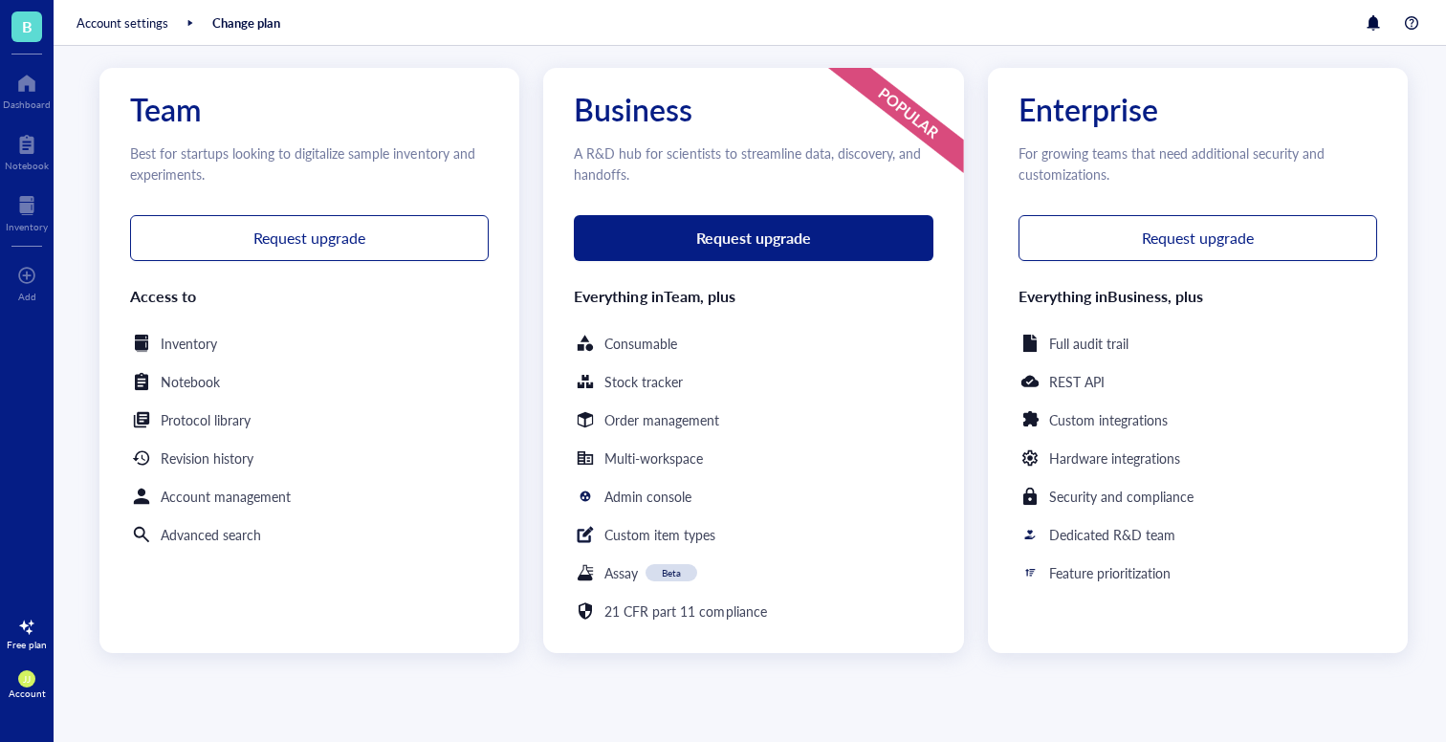
scroll to position [257, 0]
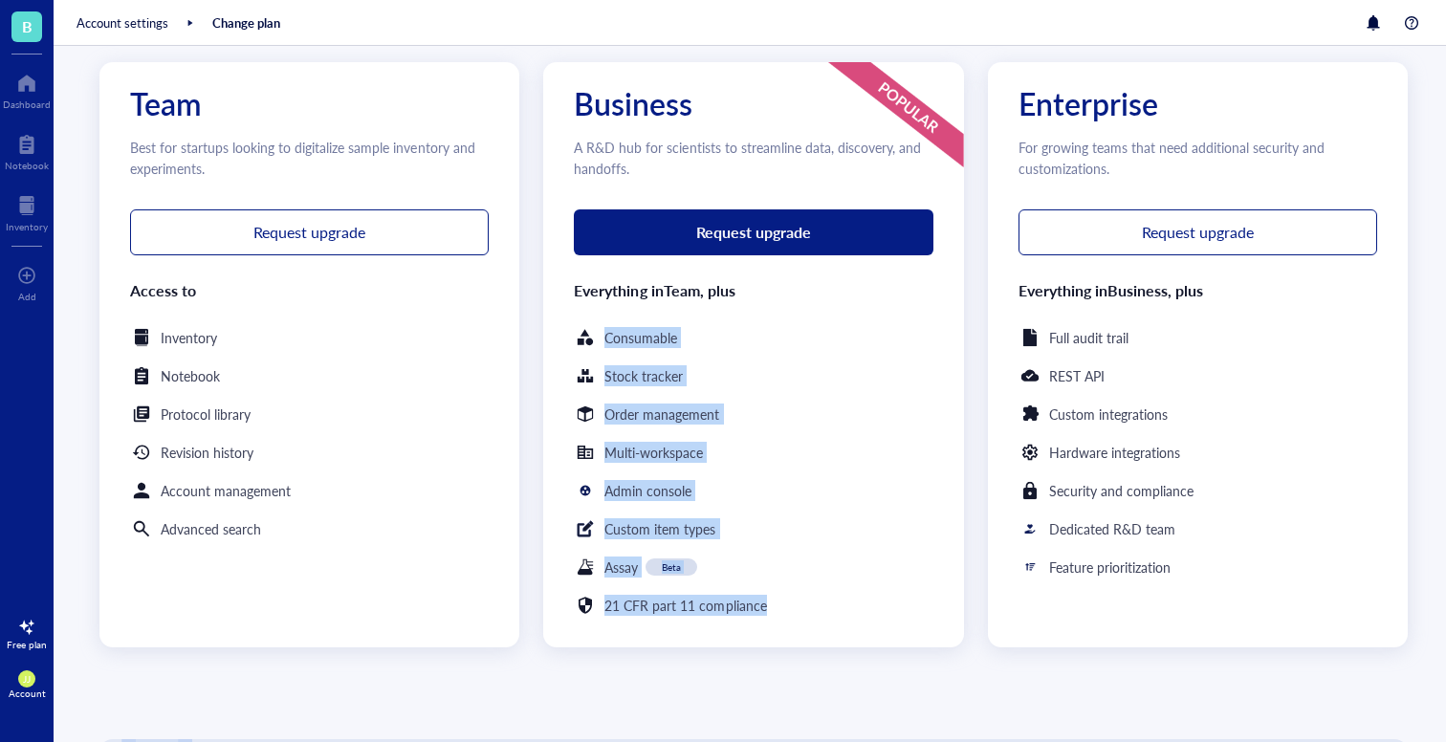
drag, startPoint x: 581, startPoint y: 332, endPoint x: 647, endPoint y: 623, distance: 298.1
click at [647, 623] on div "Business A R&D hub for scientists to streamline data, discovery, and handoffs. …" at bounding box center [753, 354] width 420 height 585
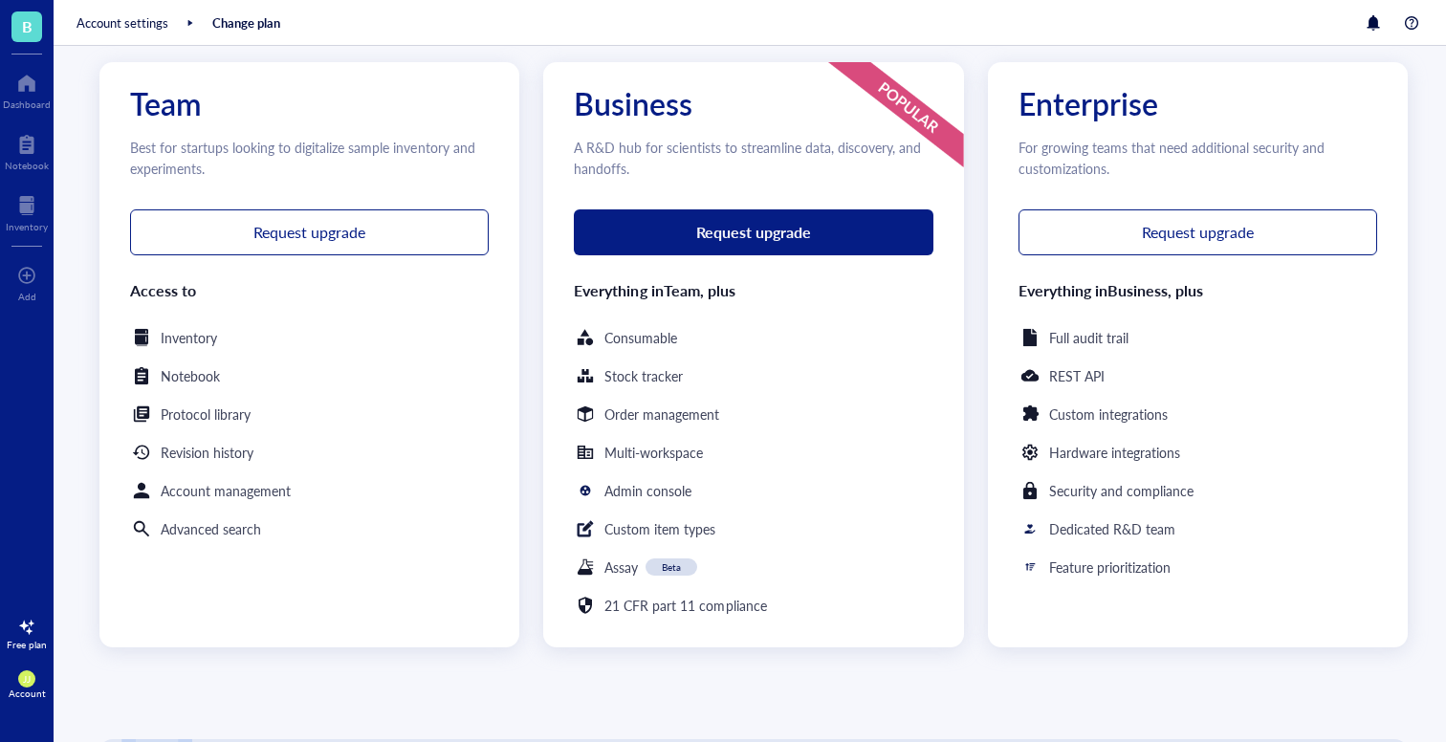
click at [677, 382] on div "Stock tracker" at bounding box center [643, 375] width 78 height 21
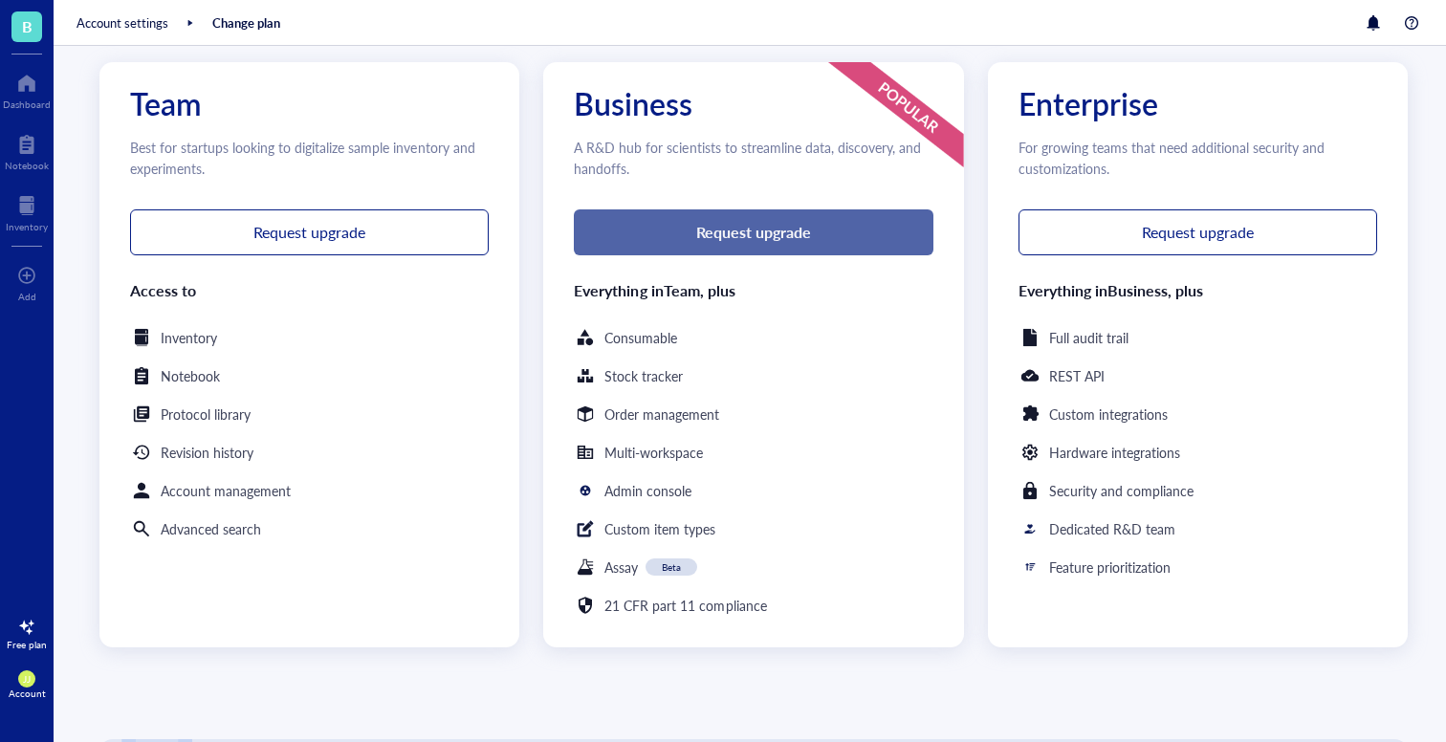
click at [683, 241] on button "Request upgrade" at bounding box center [753, 232] width 359 height 46
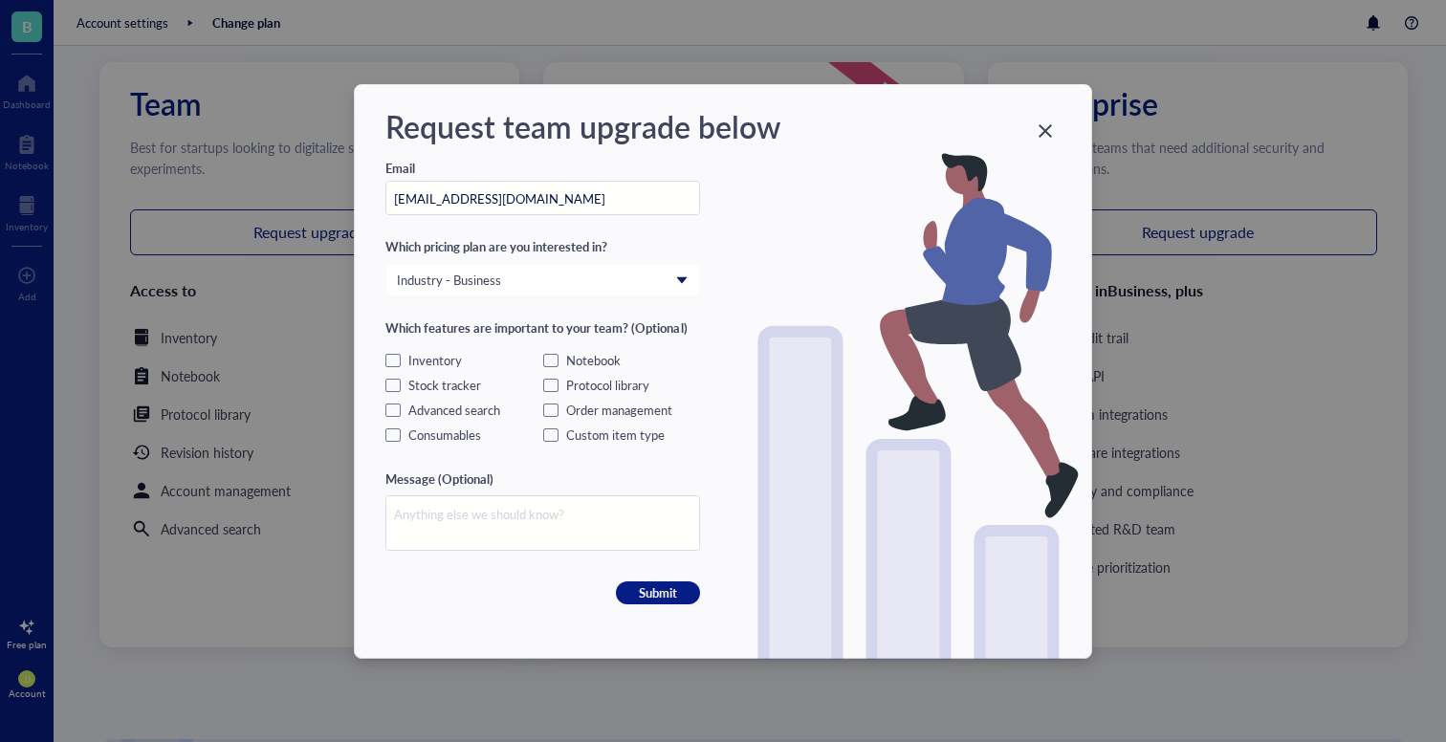
click at [424, 365] on div "Inventory" at bounding box center [435, 360] width 54 height 17
click at [0, 0] on input "Inventory" at bounding box center [0, 0] width 0 height 0
click at [664, 601] on span "Submit" at bounding box center [658, 592] width 38 height 17
click at [664, 594] on span "Submit" at bounding box center [658, 592] width 38 height 17
click at [440, 523] on textarea at bounding box center [542, 523] width 313 height 54
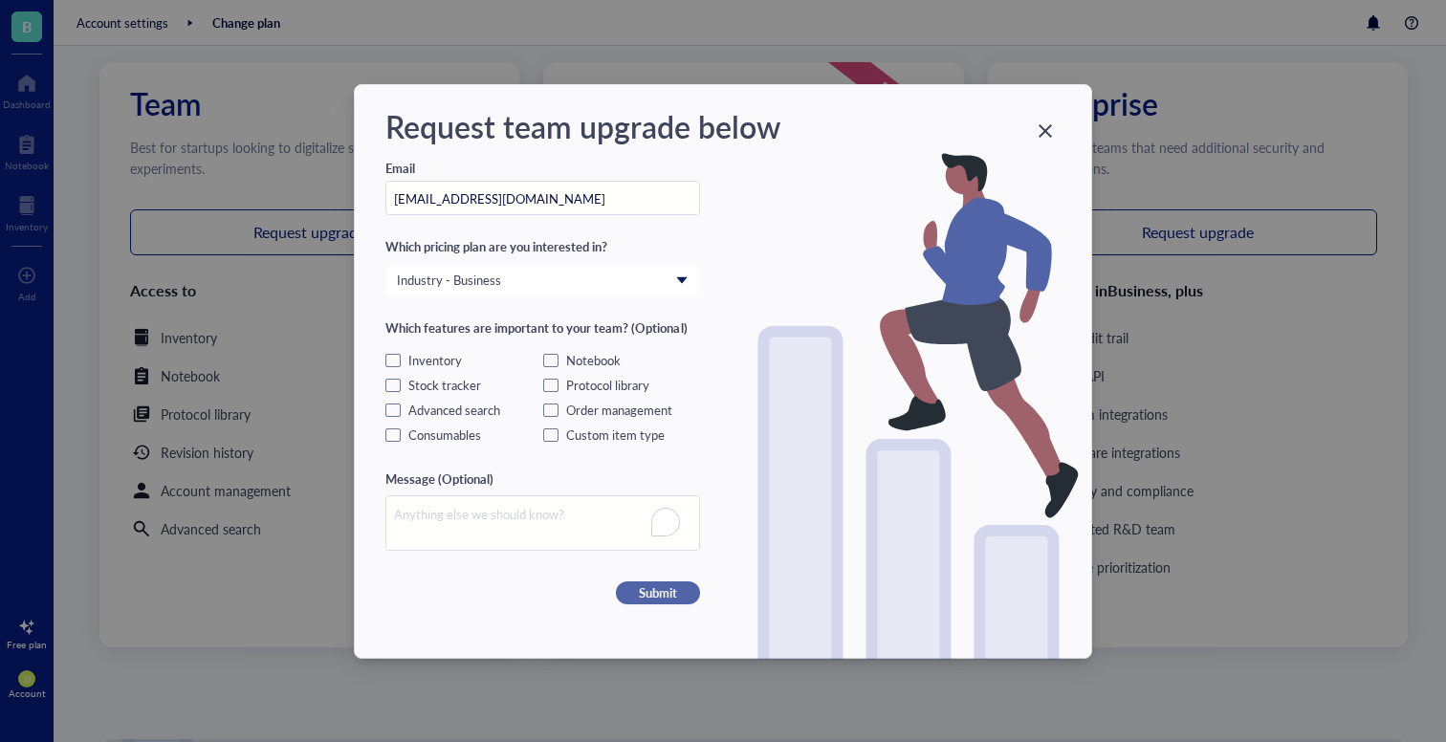
click at [642, 592] on span "Submit" at bounding box center [658, 592] width 38 height 17
click at [1042, 135] on icon "Close" at bounding box center [1046, 130] width 18 height 18
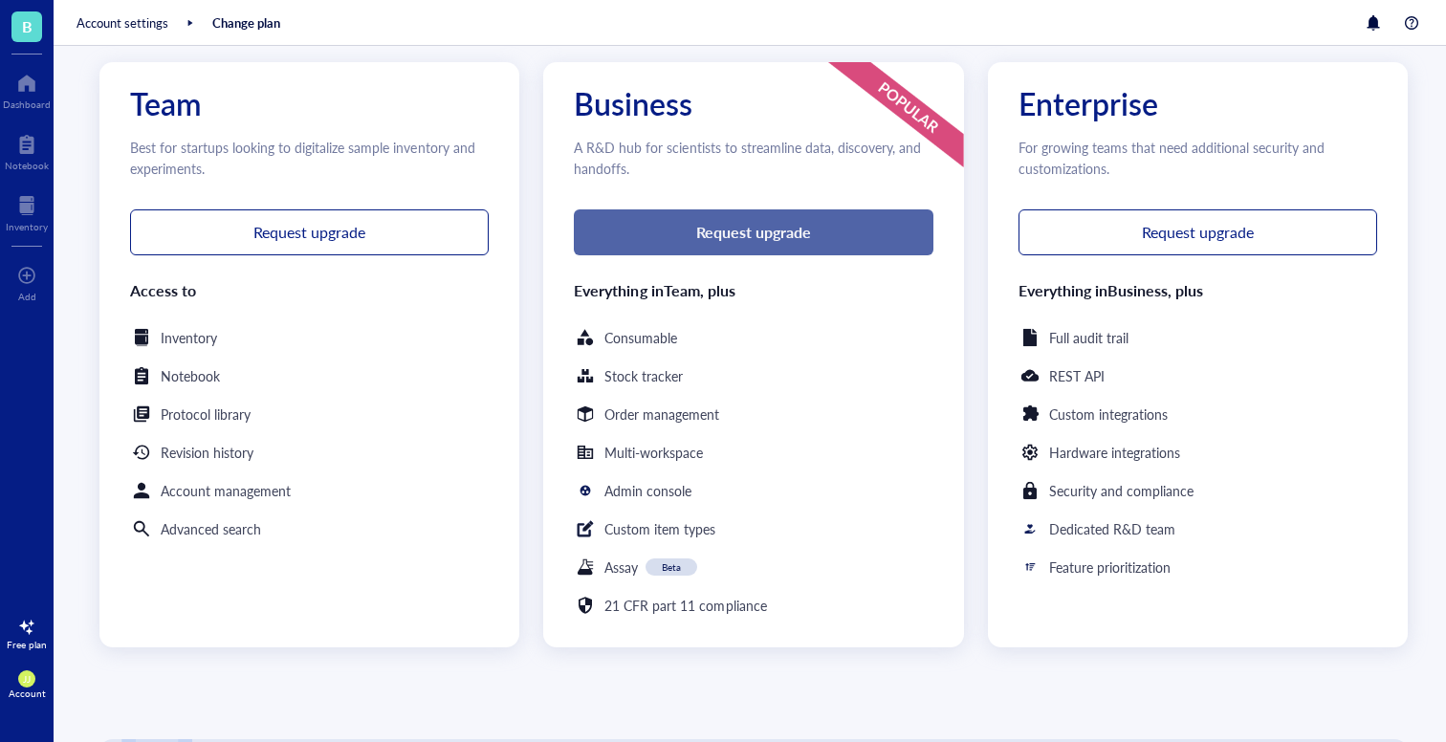
click at [691, 252] on button "Request upgrade" at bounding box center [753, 232] width 359 height 46
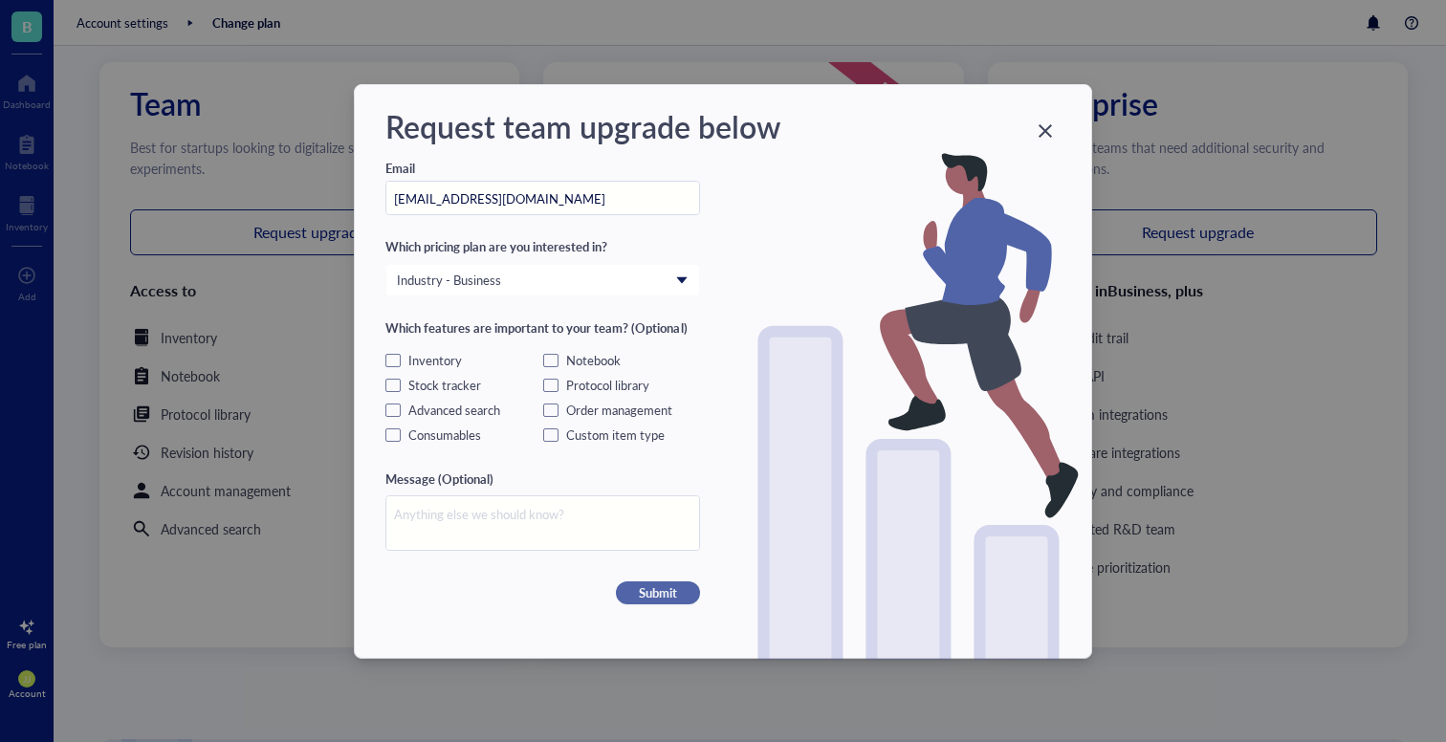
click at [639, 590] on span "Submit" at bounding box center [658, 592] width 38 height 17
click at [1051, 123] on icon "Close" at bounding box center [1046, 130] width 18 height 18
